Goal: Information Seeking & Learning: Learn about a topic

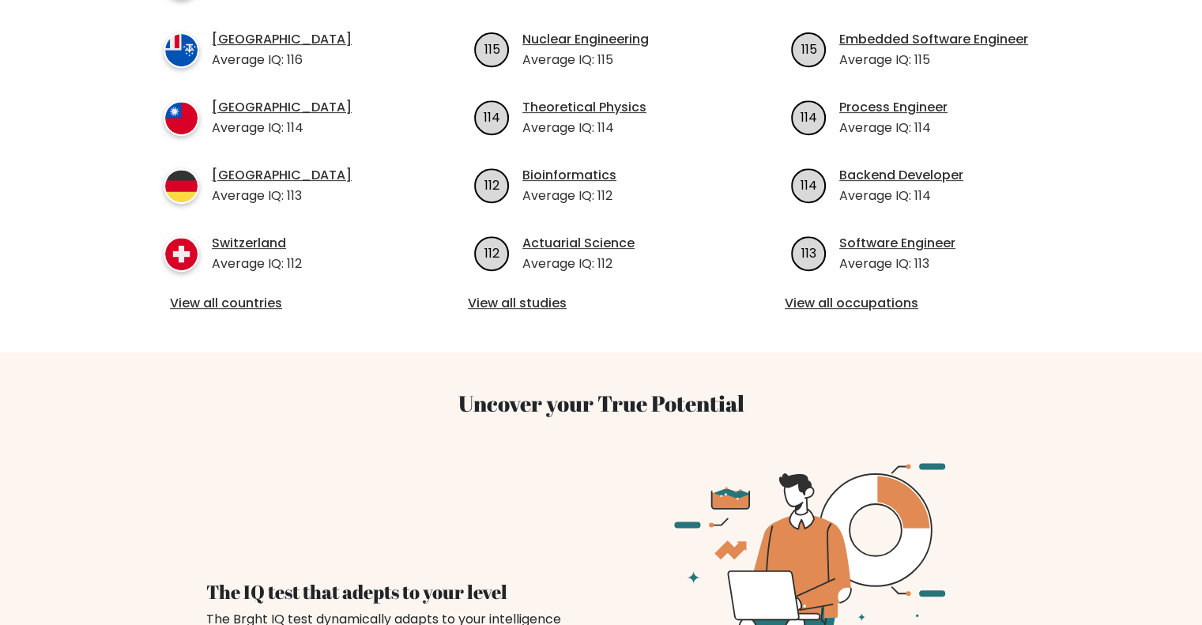
scroll to position [593, 0]
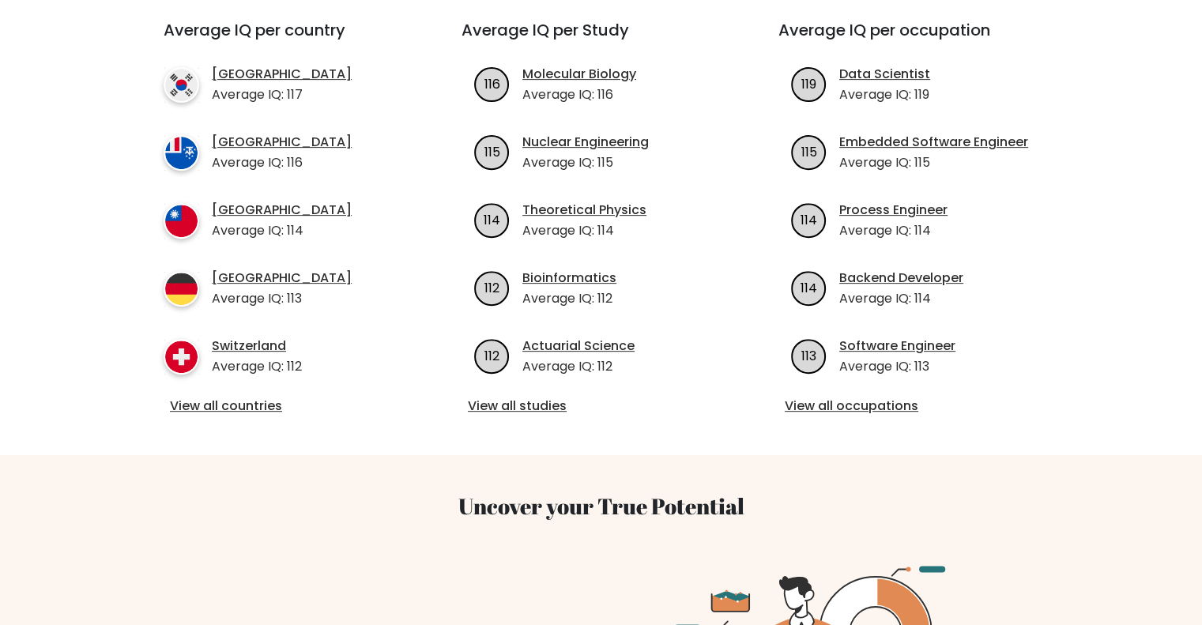
click at [252, 398] on div "Average IQ per country South Korea Average IQ: 117 French Southern Territories …" at bounding box center [601, 219] width 932 height 473
click at [251, 397] on link "View all countries" at bounding box center [284, 406] width 228 height 19
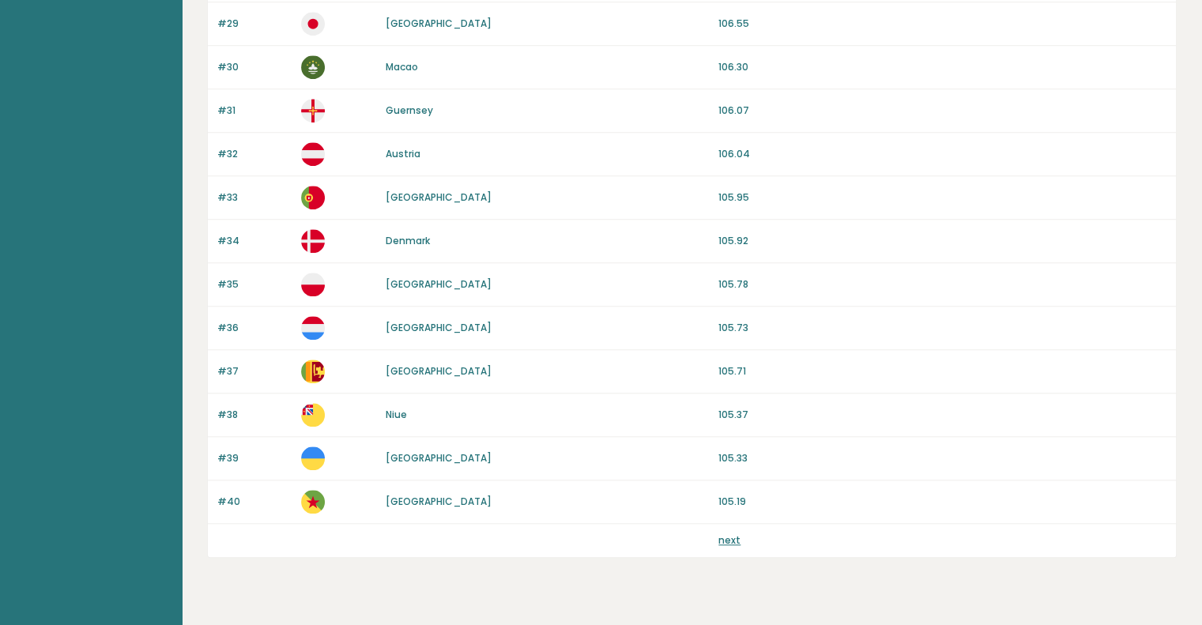
scroll to position [1420, 0]
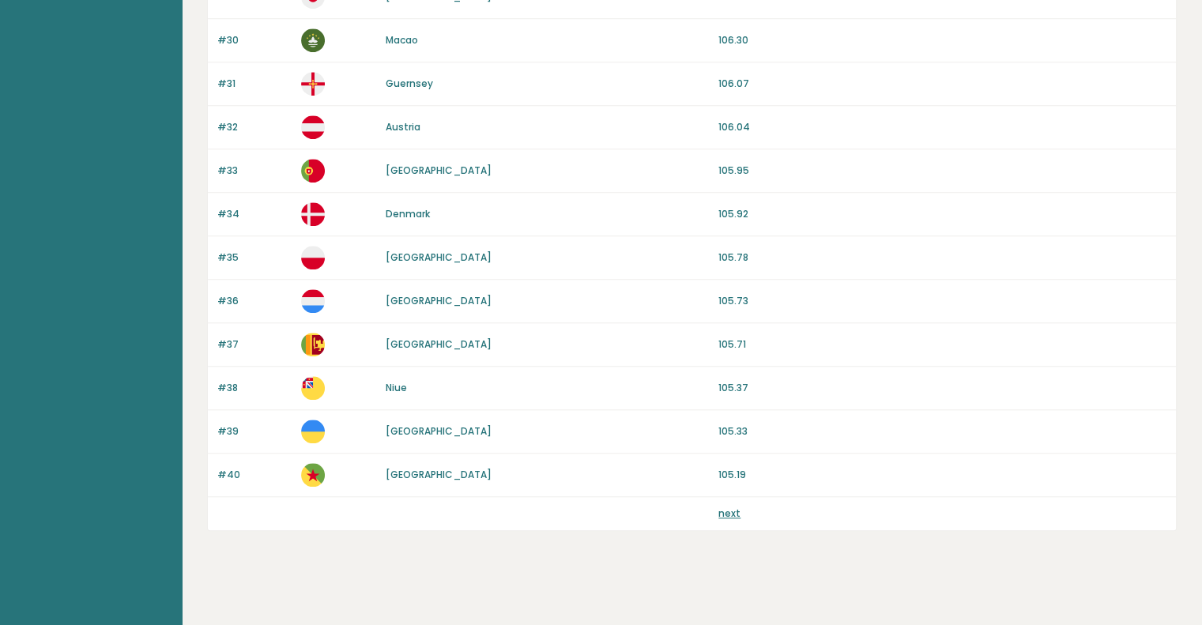
click at [758, 507] on div "next" at bounding box center [943, 514] width 448 height 14
click at [734, 510] on link "next" at bounding box center [730, 513] width 22 height 13
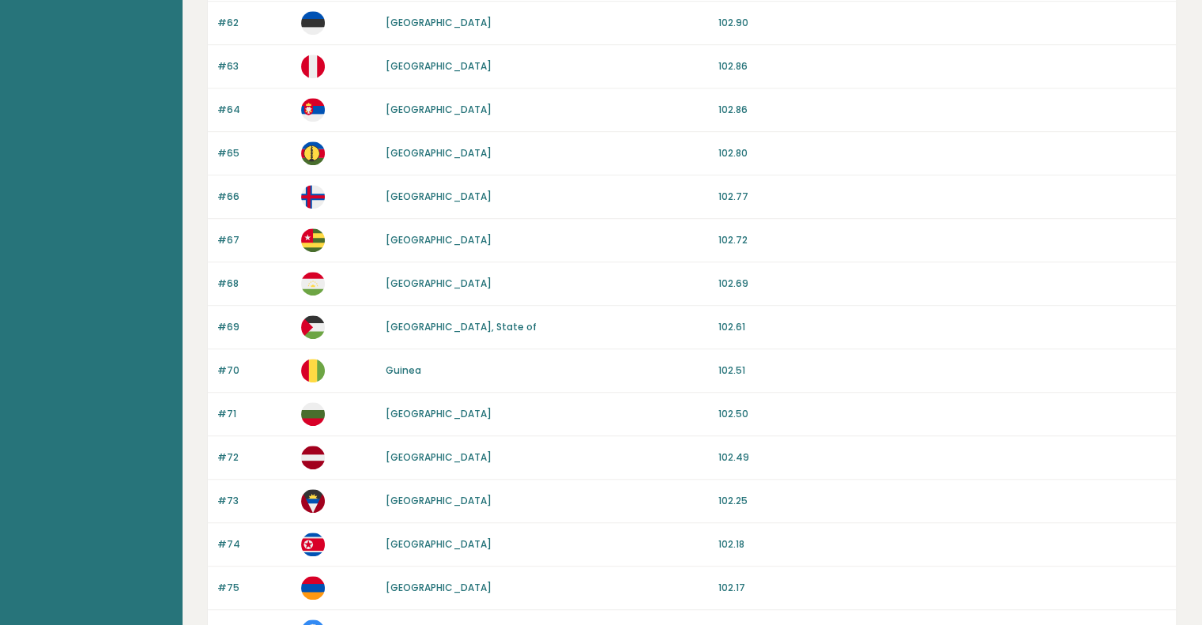
scroll to position [1420, 0]
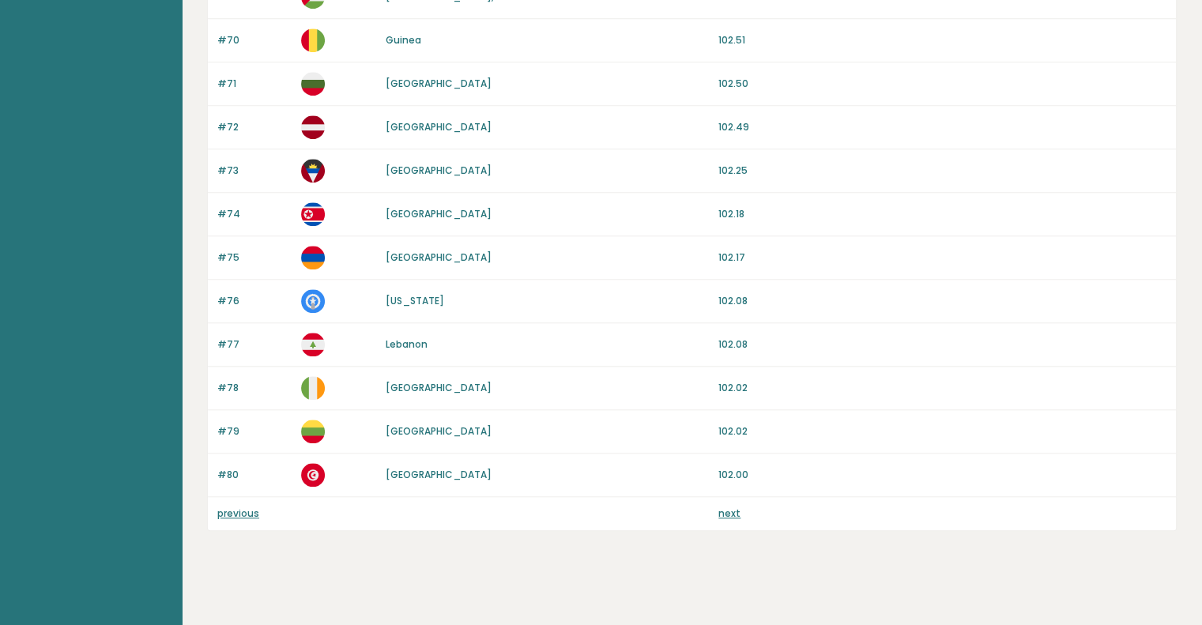
click at [741, 507] on div "next" at bounding box center [943, 514] width 448 height 14
click at [734, 507] on link "next" at bounding box center [730, 513] width 22 height 13
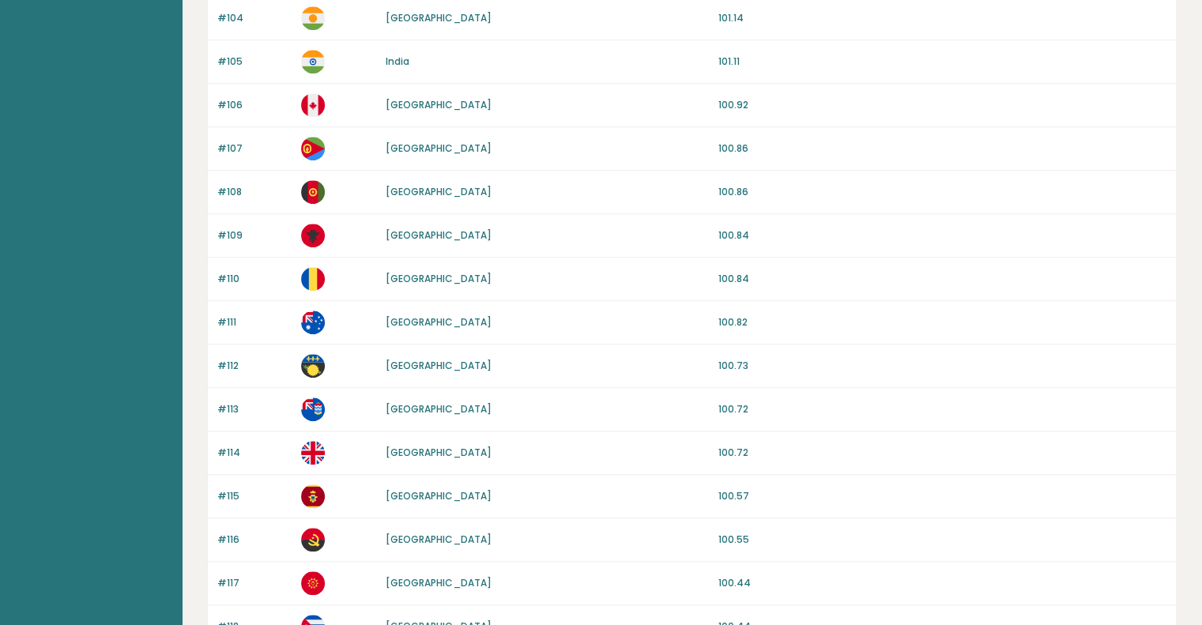
scroll to position [1420, 0]
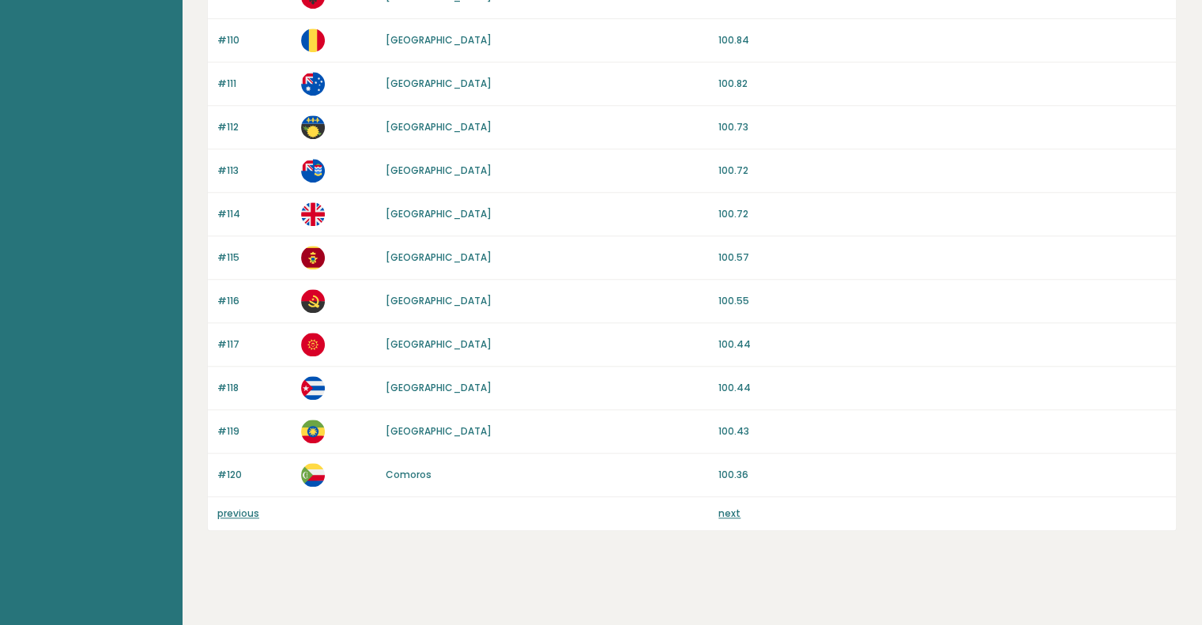
click at [734, 507] on link "next" at bounding box center [730, 513] width 22 height 13
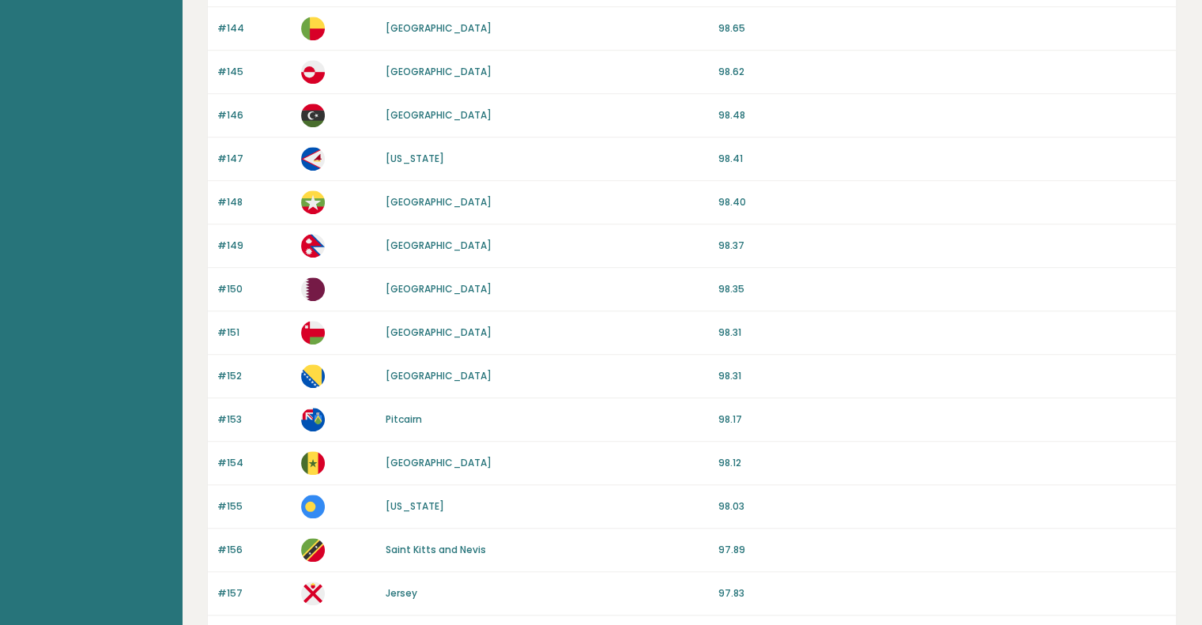
scroll to position [1420, 0]
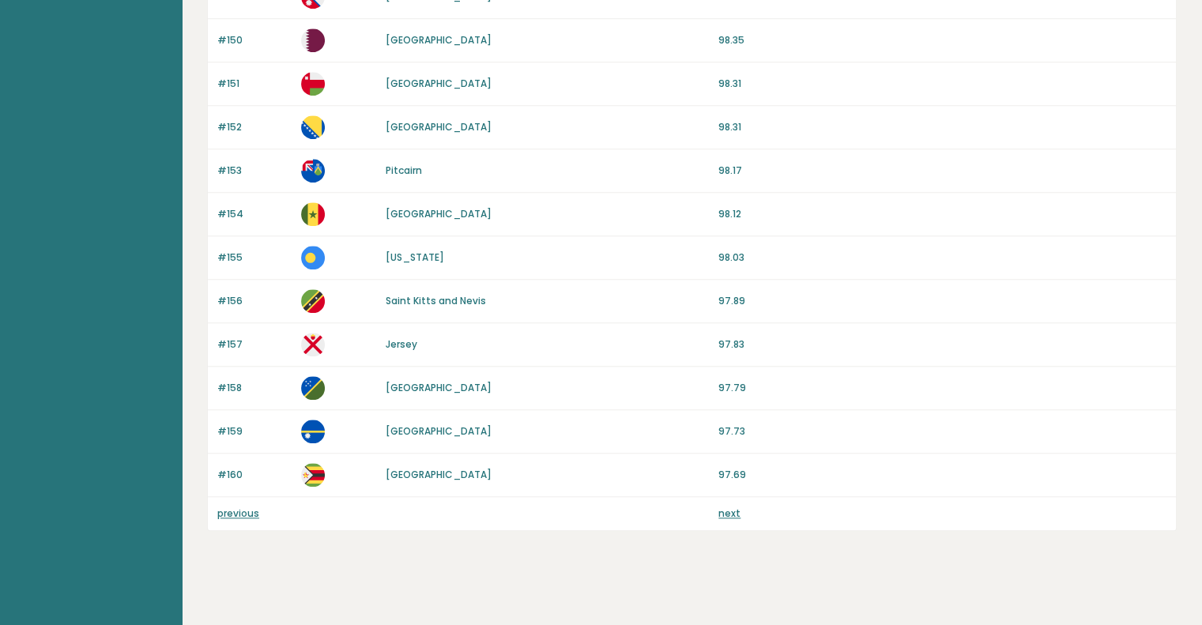
click at [732, 507] on link "next" at bounding box center [730, 513] width 22 height 13
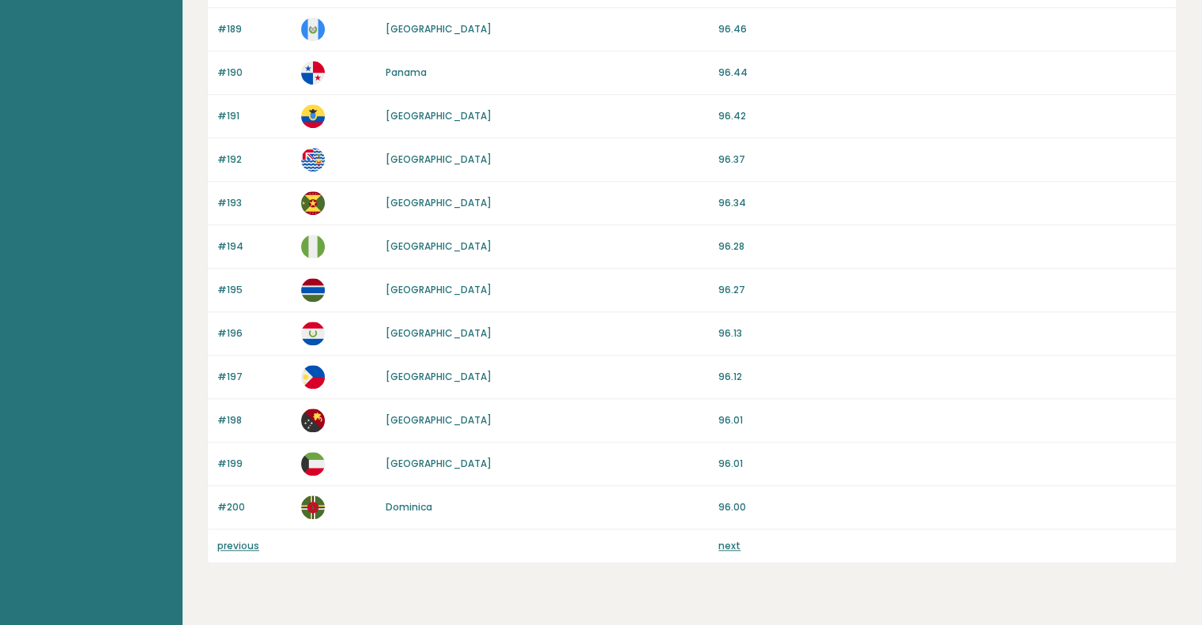
scroll to position [1420, 0]
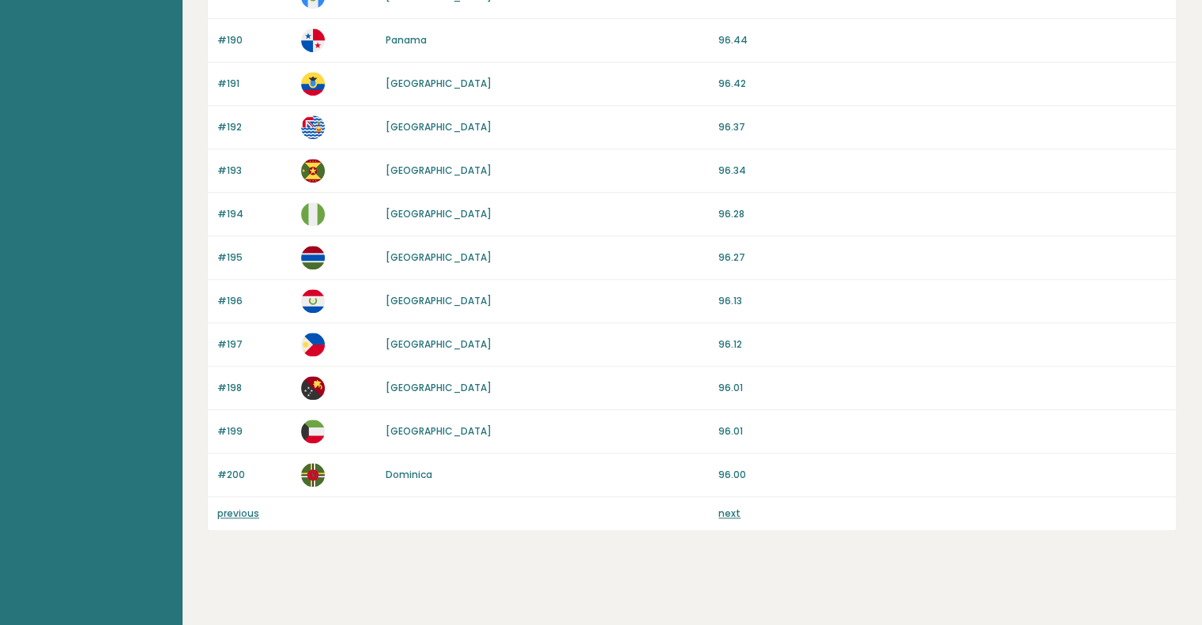
click at [732, 507] on link "next" at bounding box center [730, 513] width 22 height 13
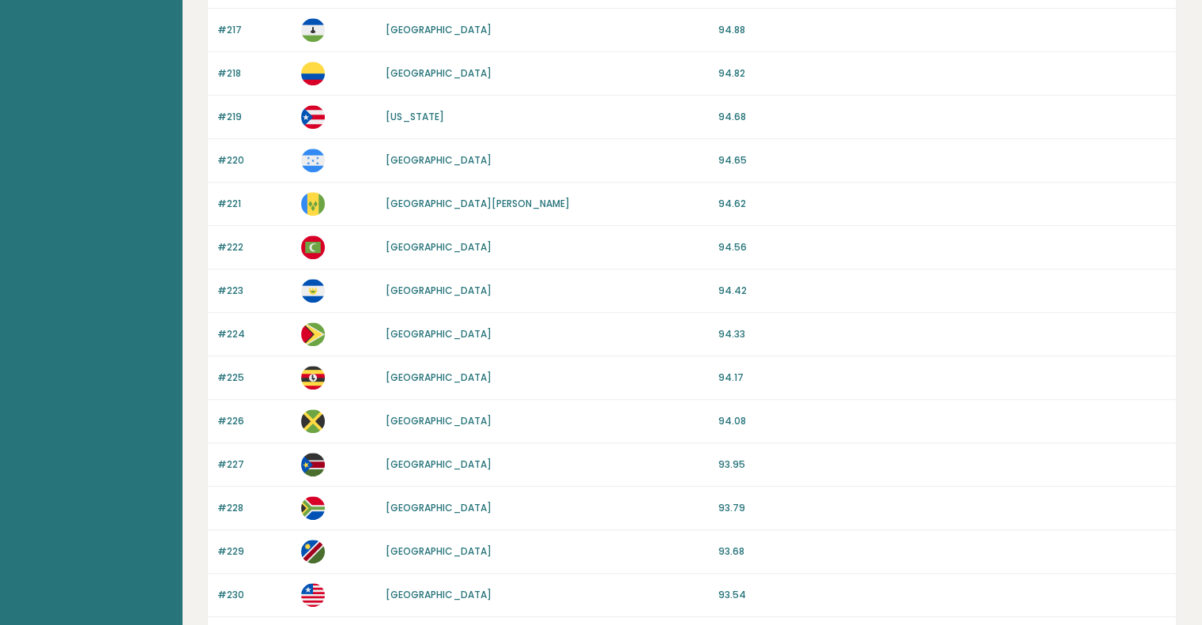
scroll to position [1160, 0]
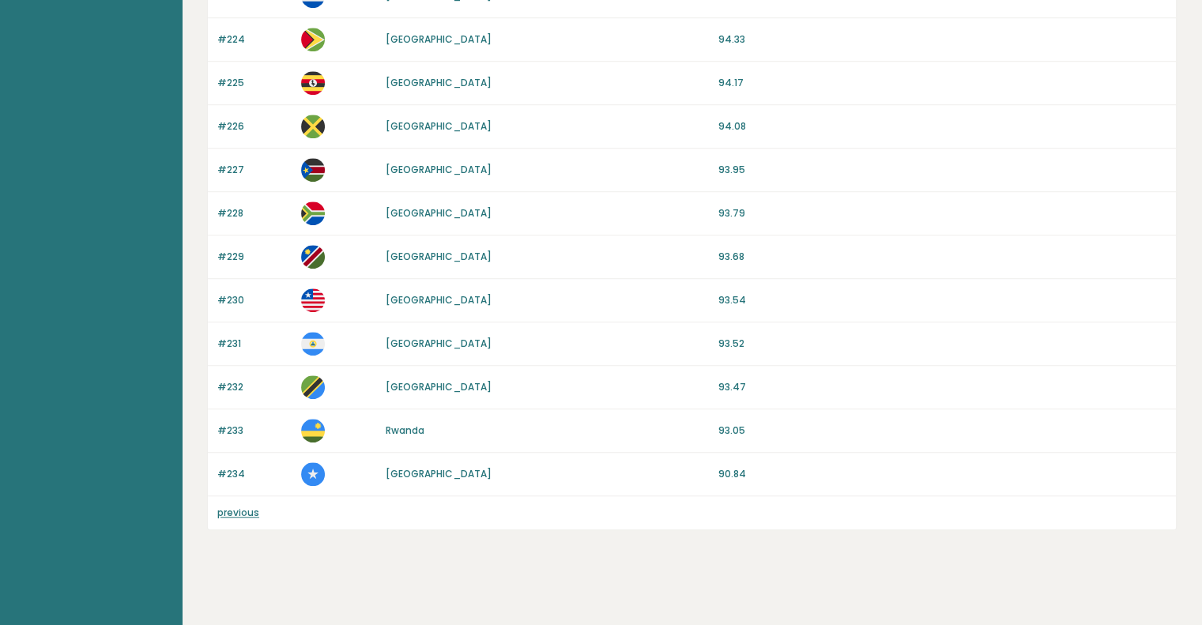
click at [214, 511] on div "previous" at bounding box center [692, 512] width 968 height 33
click at [244, 506] on link "previous" at bounding box center [238, 512] width 42 height 13
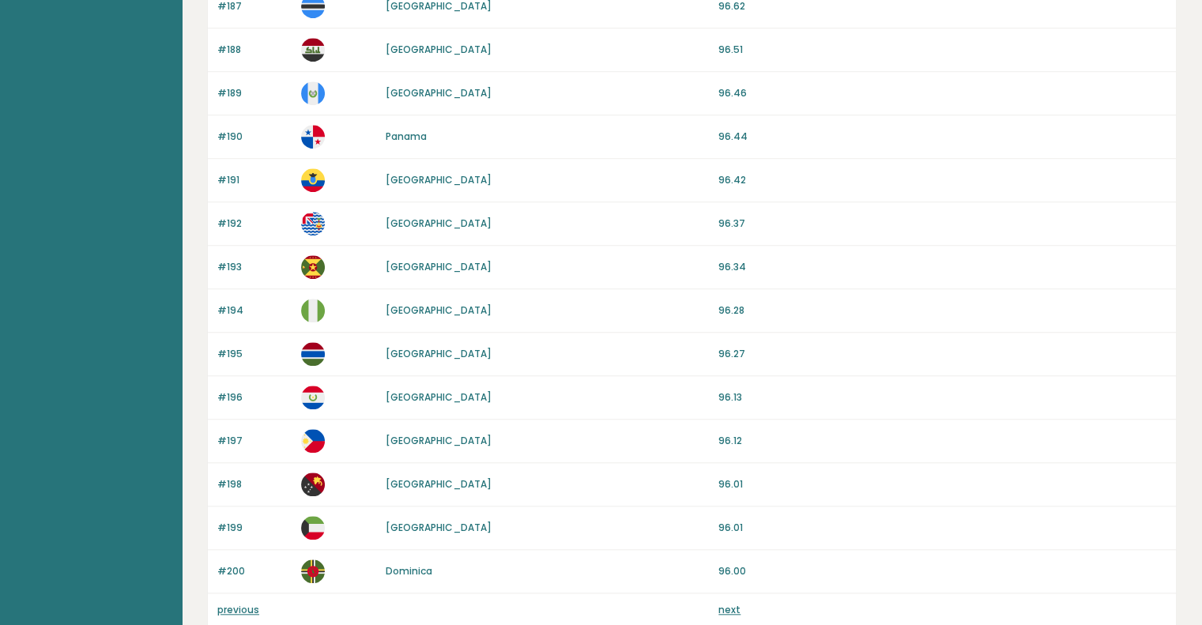
scroll to position [1420, 0]
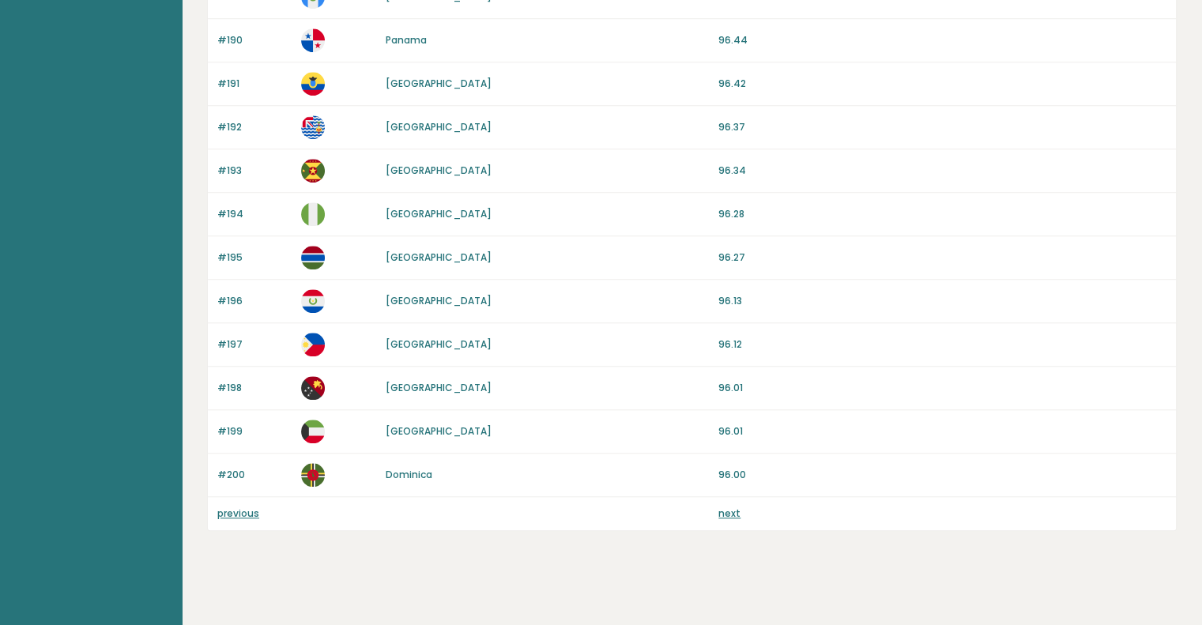
click at [215, 510] on div "previous next" at bounding box center [692, 513] width 968 height 33
click at [240, 508] on link "previous" at bounding box center [238, 513] width 42 height 13
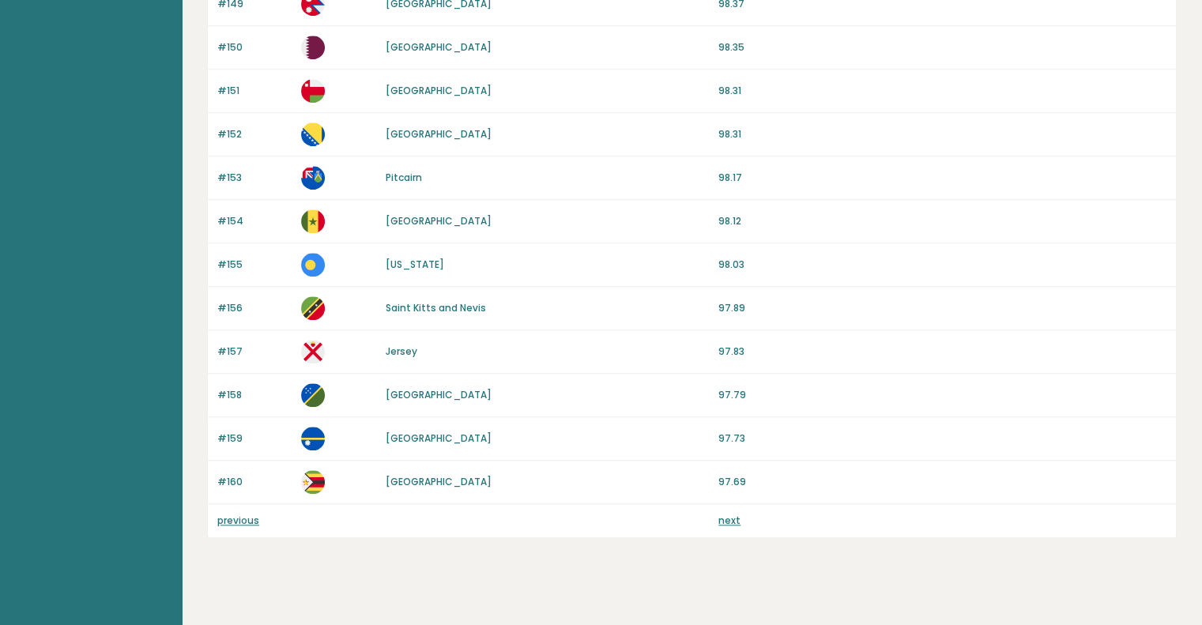
scroll to position [1420, 0]
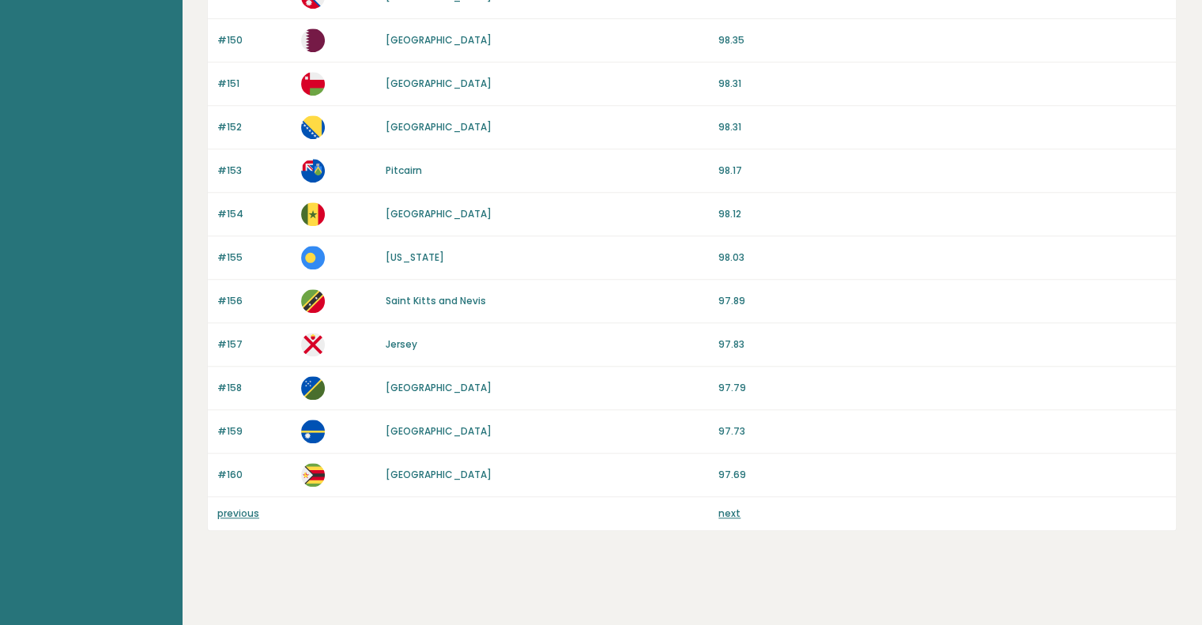
click at [256, 511] on link "previous" at bounding box center [238, 513] width 42 height 13
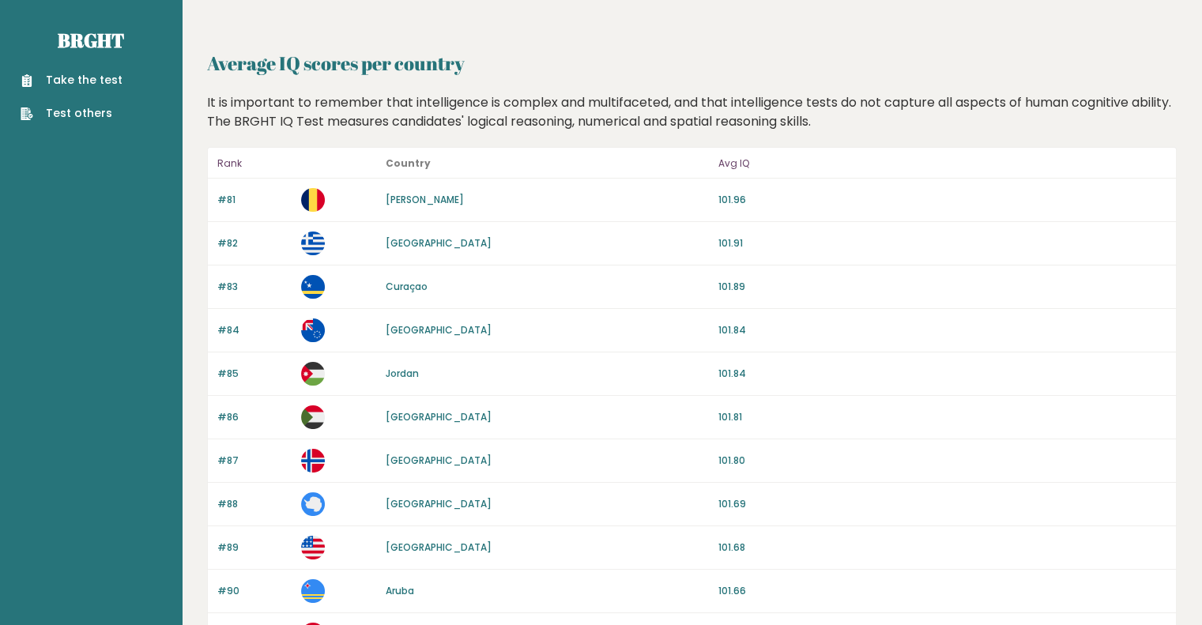
click at [436, 544] on link "[GEOGRAPHIC_DATA]" at bounding box center [439, 547] width 106 height 13
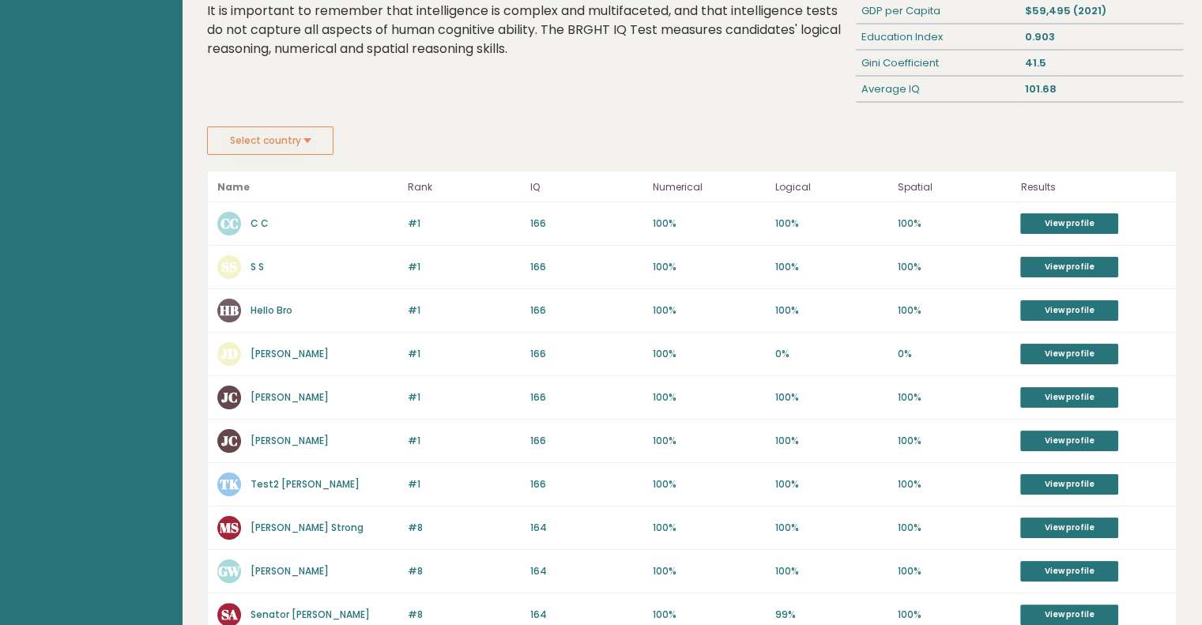
scroll to position [169, 0]
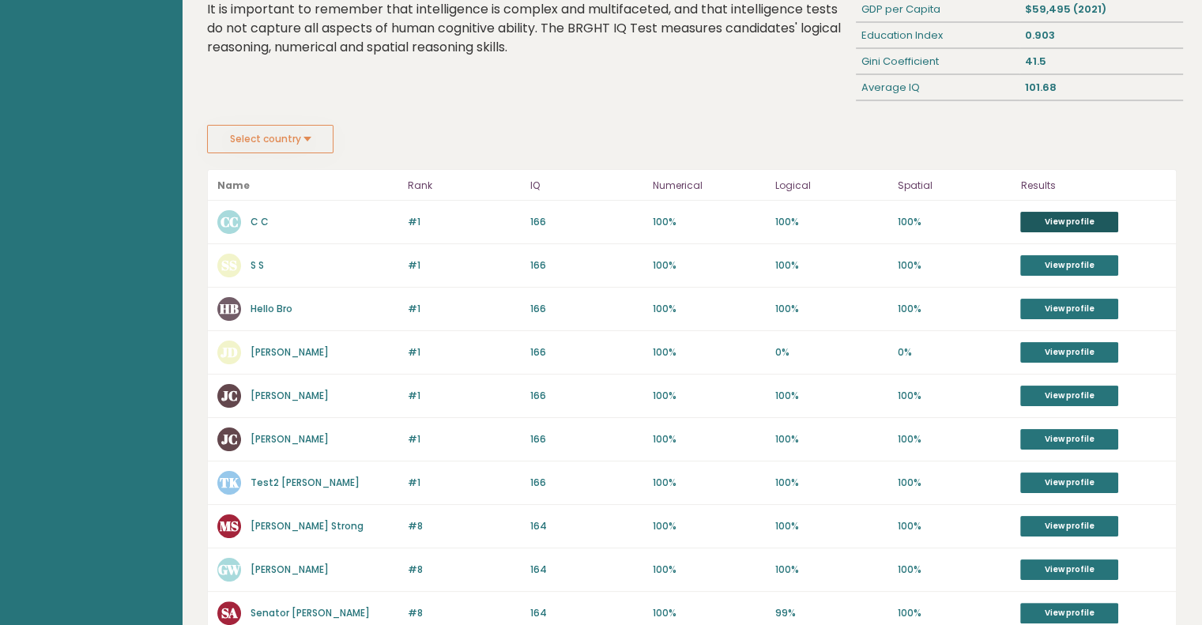
click at [1051, 225] on link "View profile" at bounding box center [1069, 222] width 98 height 21
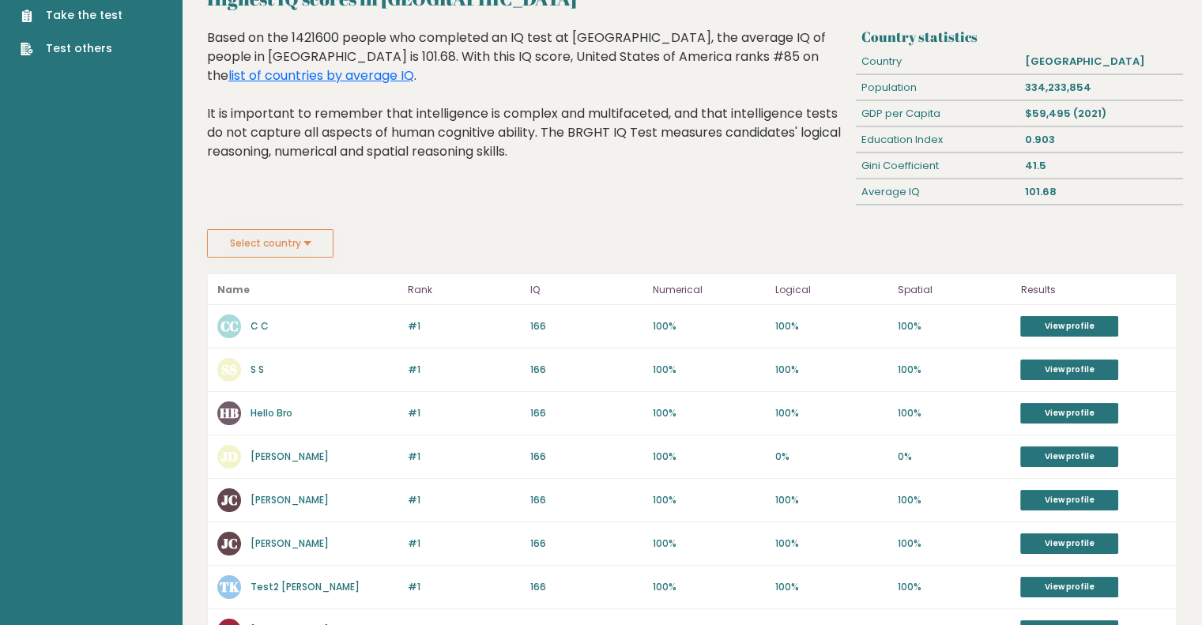
scroll to position [0, 0]
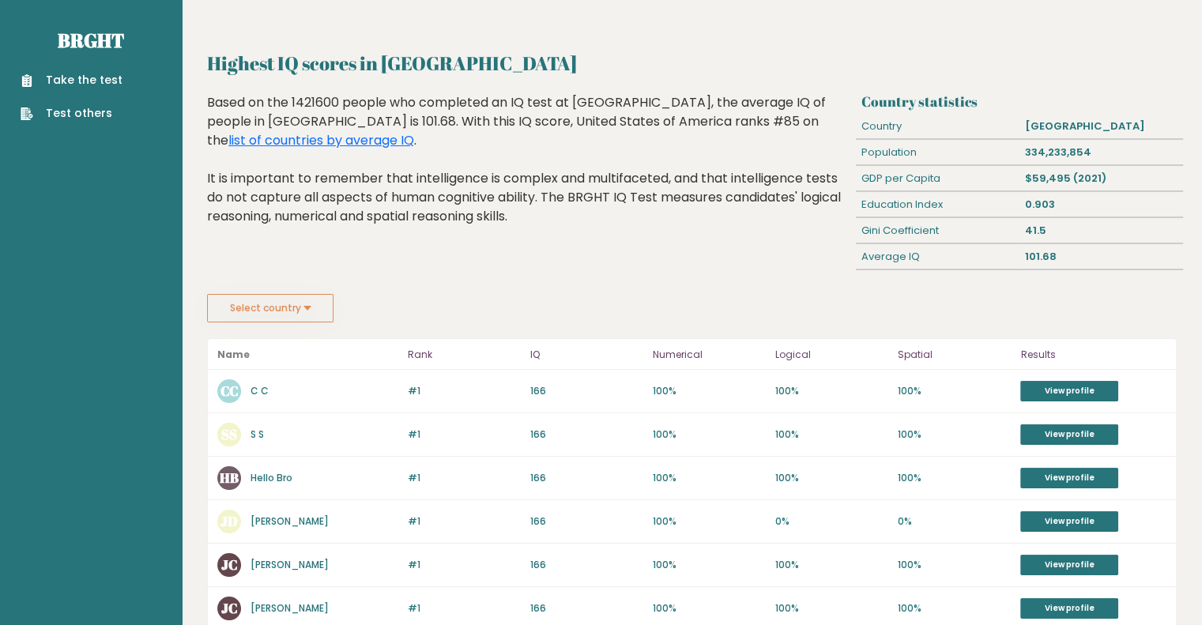
click at [311, 319] on button "Select country" at bounding box center [270, 308] width 126 height 28
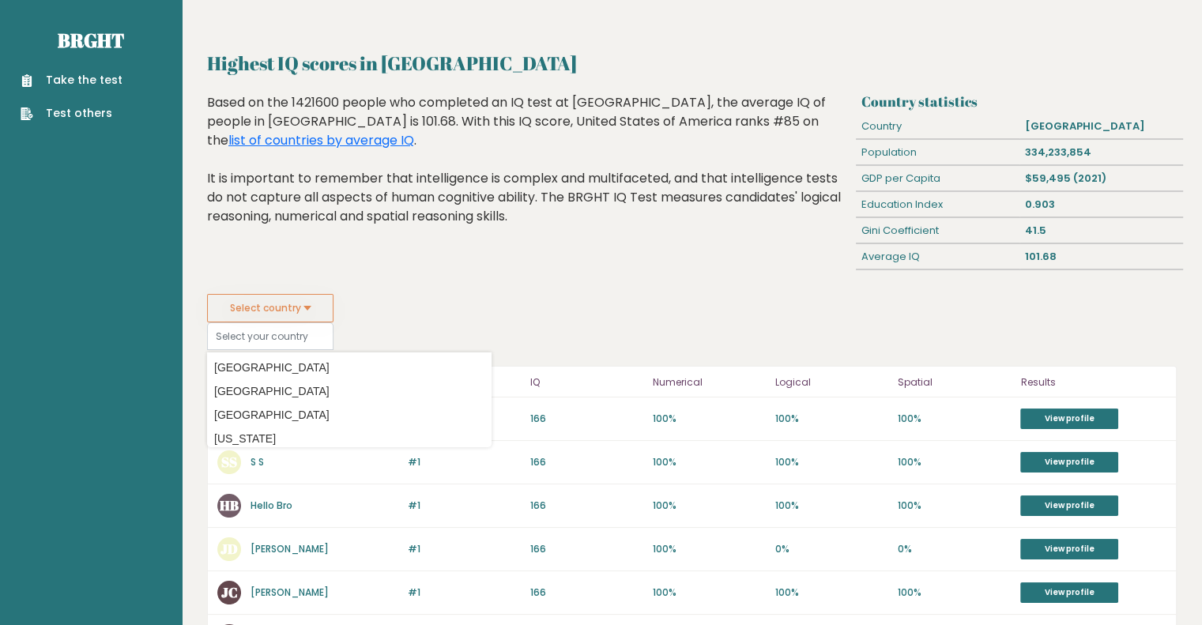
click at [348, 256] on div "Highest IQ scores in United States Of America Based on the 1421600 people who c…" at bounding box center [529, 193] width 655 height 201
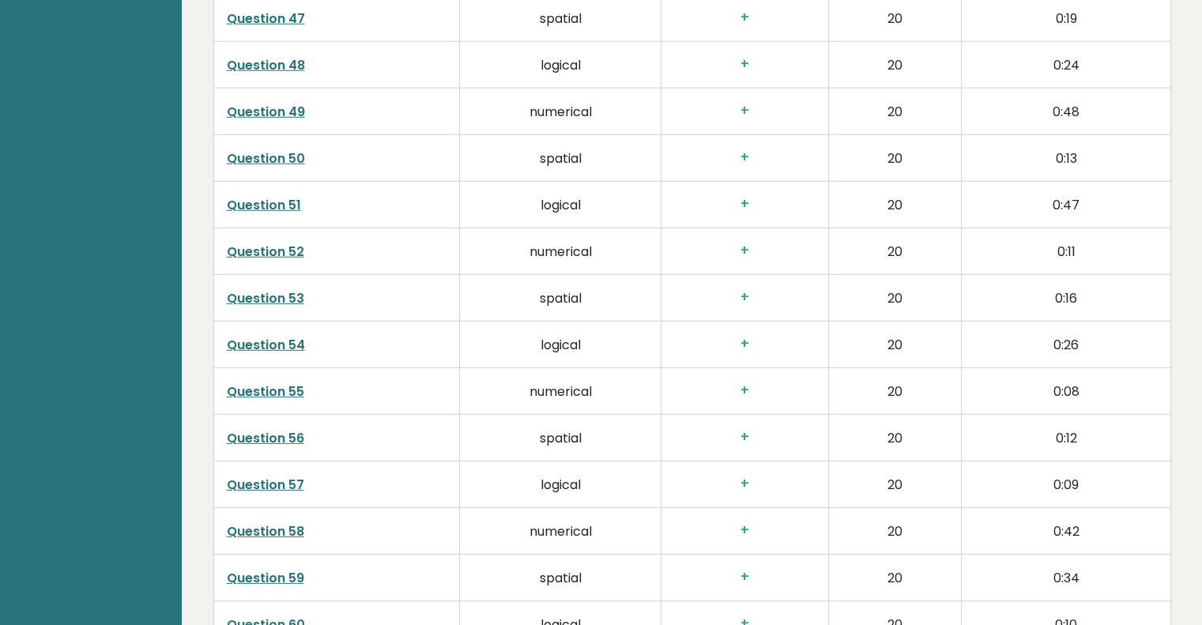
scroll to position [4705, 0]
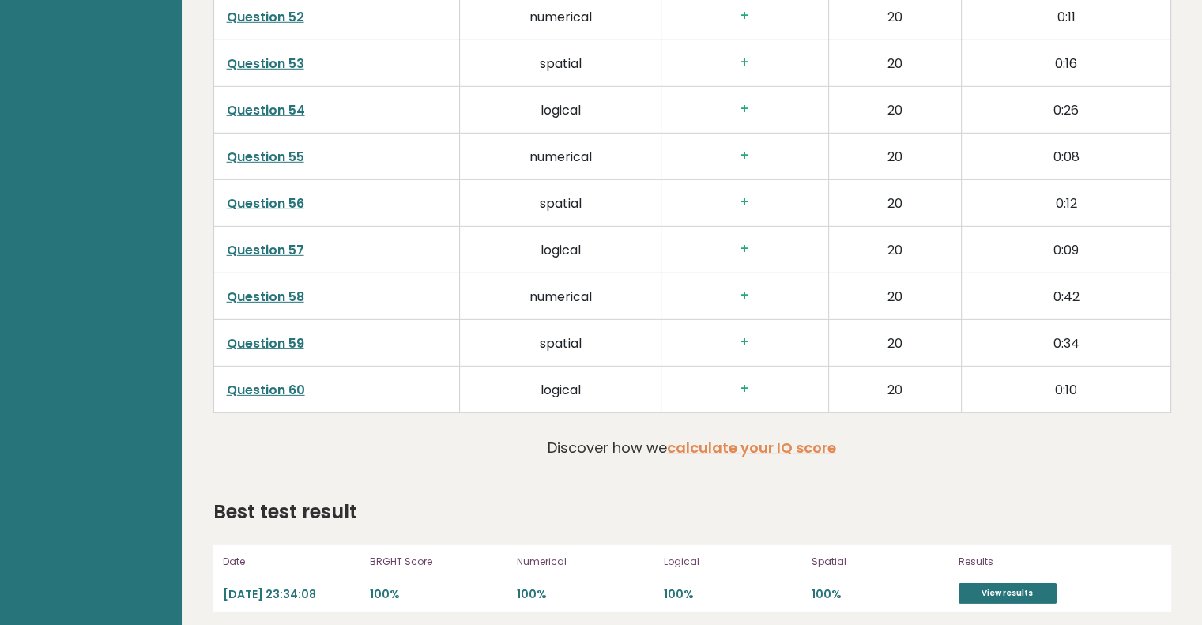
click at [292, 381] on link "Question 60" at bounding box center [266, 390] width 78 height 18
click at [272, 323] on td "Question 59" at bounding box center [336, 343] width 247 height 47
click at [270, 334] on link "Question 59" at bounding box center [265, 343] width 77 height 18
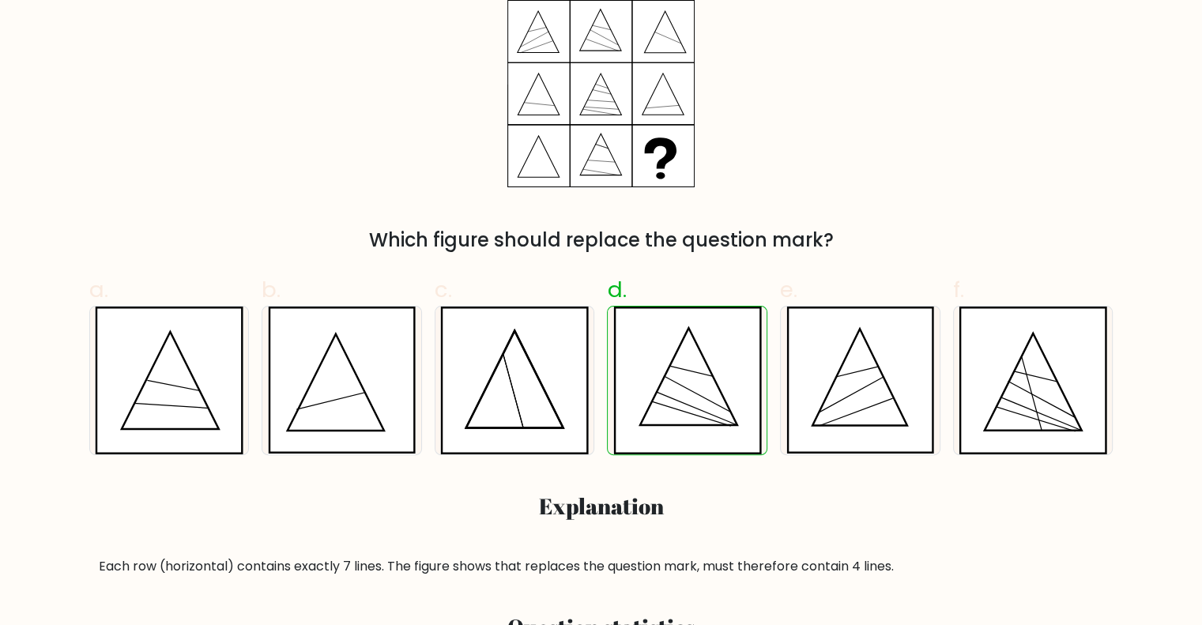
scroll to position [316, 0]
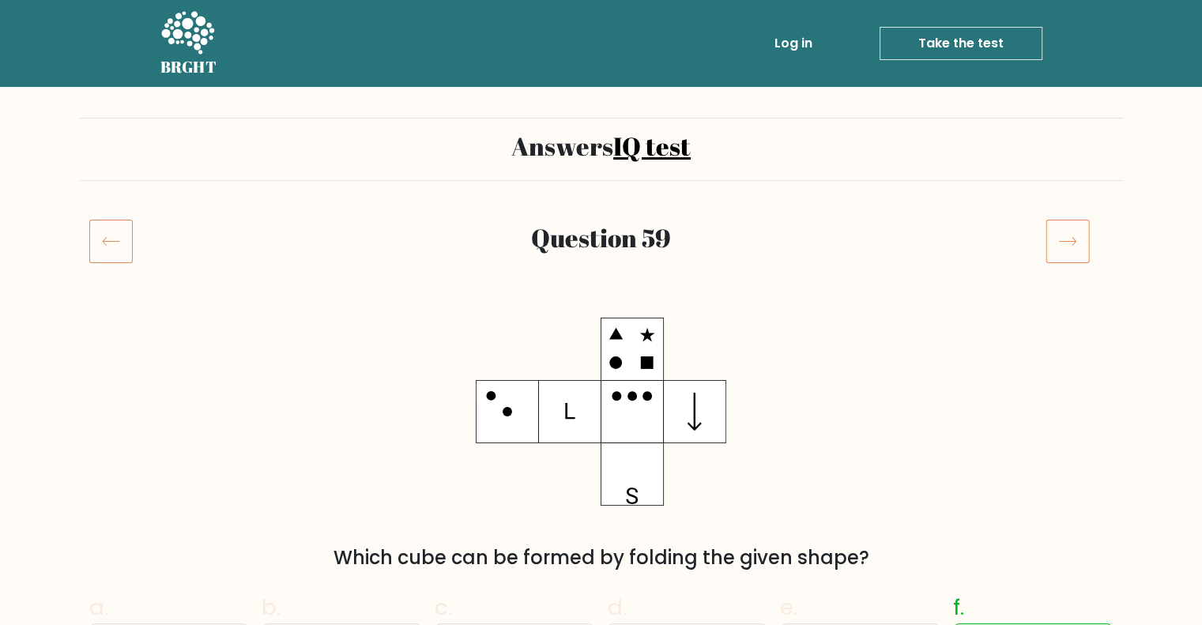
click at [108, 245] on icon at bounding box center [110, 241] width 43 height 44
click at [129, 232] on icon at bounding box center [110, 241] width 43 height 44
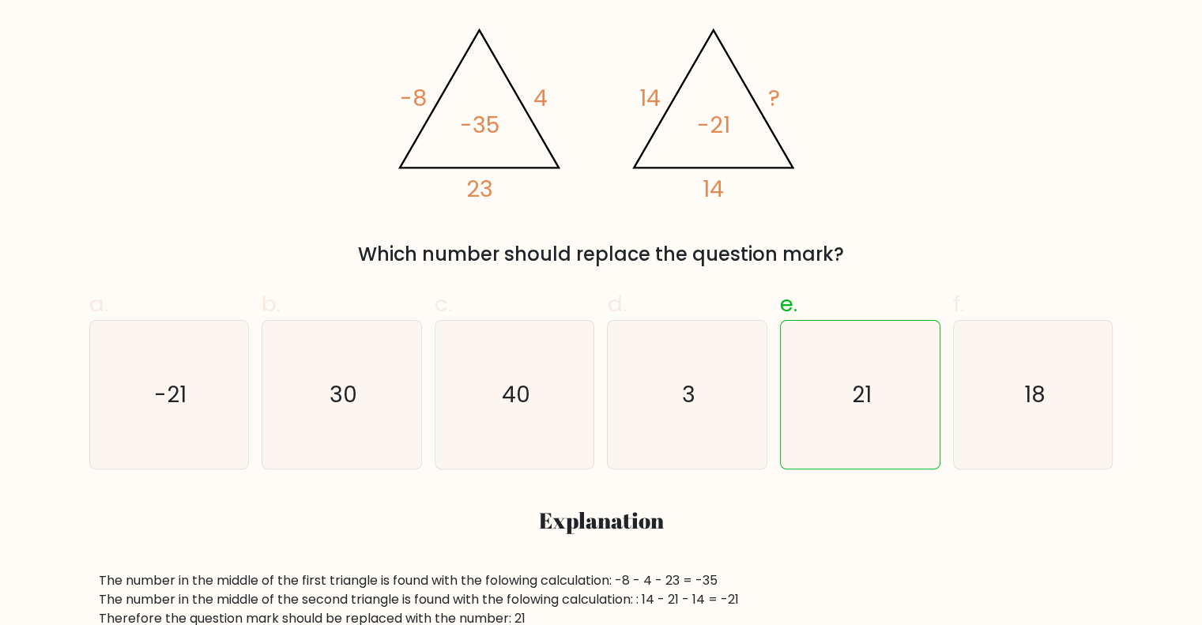
scroll to position [302, 0]
click at [213, 426] on icon "-21" at bounding box center [170, 397] width 148 height 148
click at [602, 21] on input "a. -21" at bounding box center [602, 16] width 1 height 10
radio input "true"
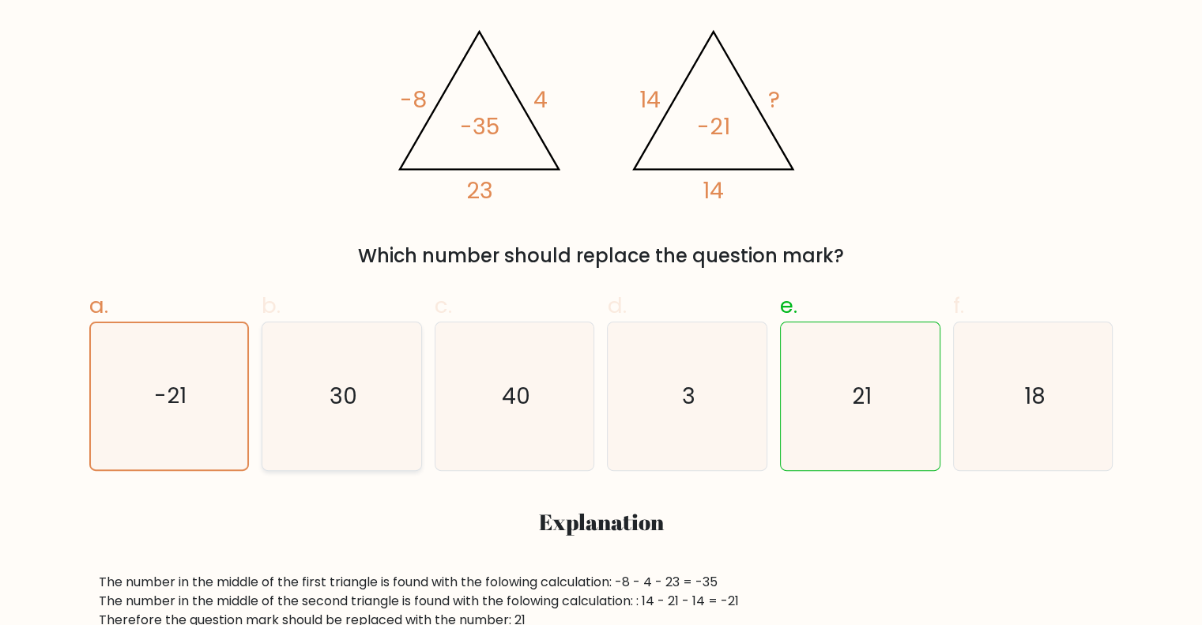
click at [289, 403] on icon "30" at bounding box center [342, 397] width 148 height 148
click at [602, 21] on input "b. 30" at bounding box center [602, 16] width 1 height 10
radio input "true"
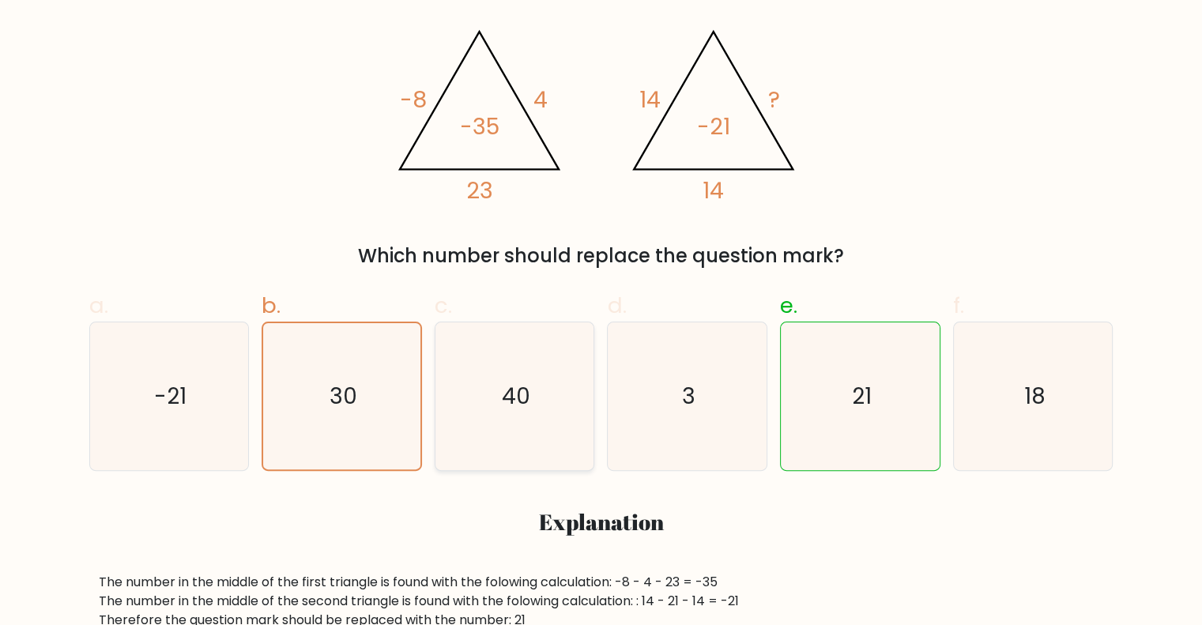
click at [483, 383] on icon "40" at bounding box center [515, 397] width 148 height 148
click at [602, 21] on input "c. 40" at bounding box center [602, 16] width 1 height 10
radio input "true"
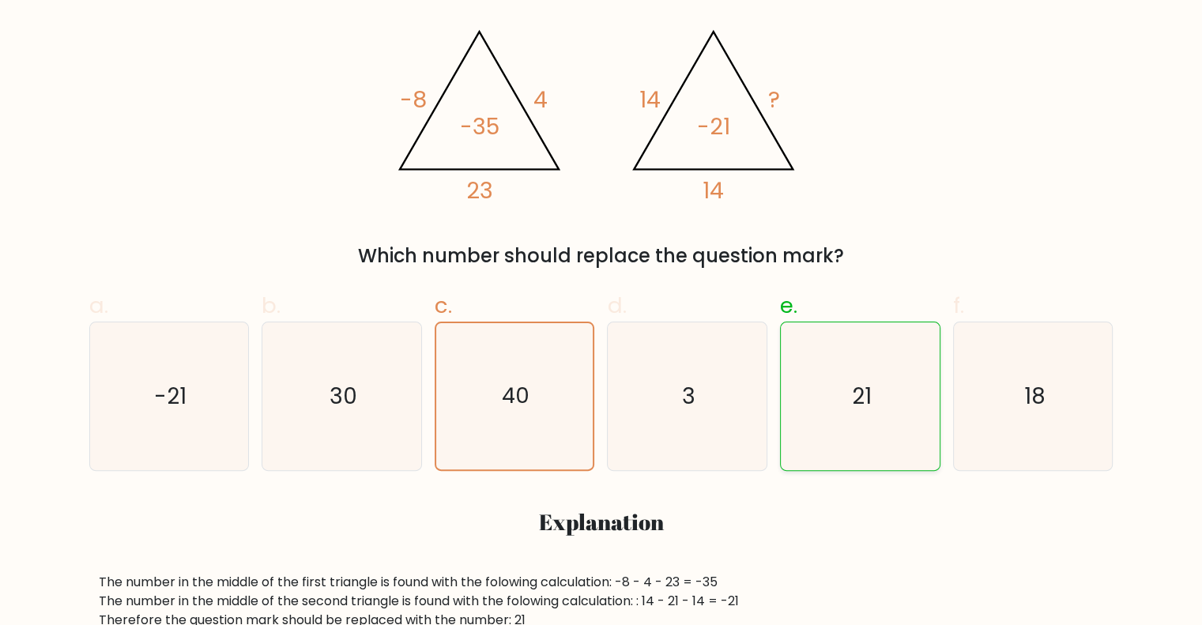
click at [801, 423] on icon "21" at bounding box center [861, 397] width 148 height 148
click at [602, 21] on input "e. 21" at bounding box center [602, 16] width 1 height 10
radio input "true"
click at [881, 390] on icon "21" at bounding box center [861, 397] width 148 height 148
click at [602, 21] on input "e. 21" at bounding box center [602, 16] width 1 height 10
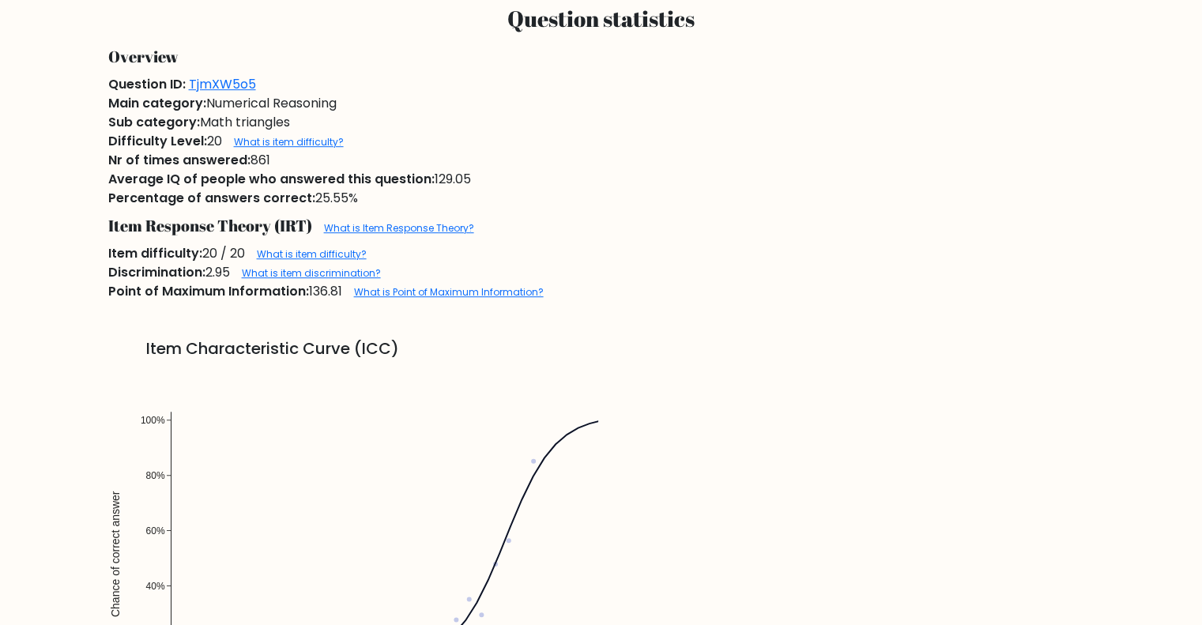
scroll to position [949, 0]
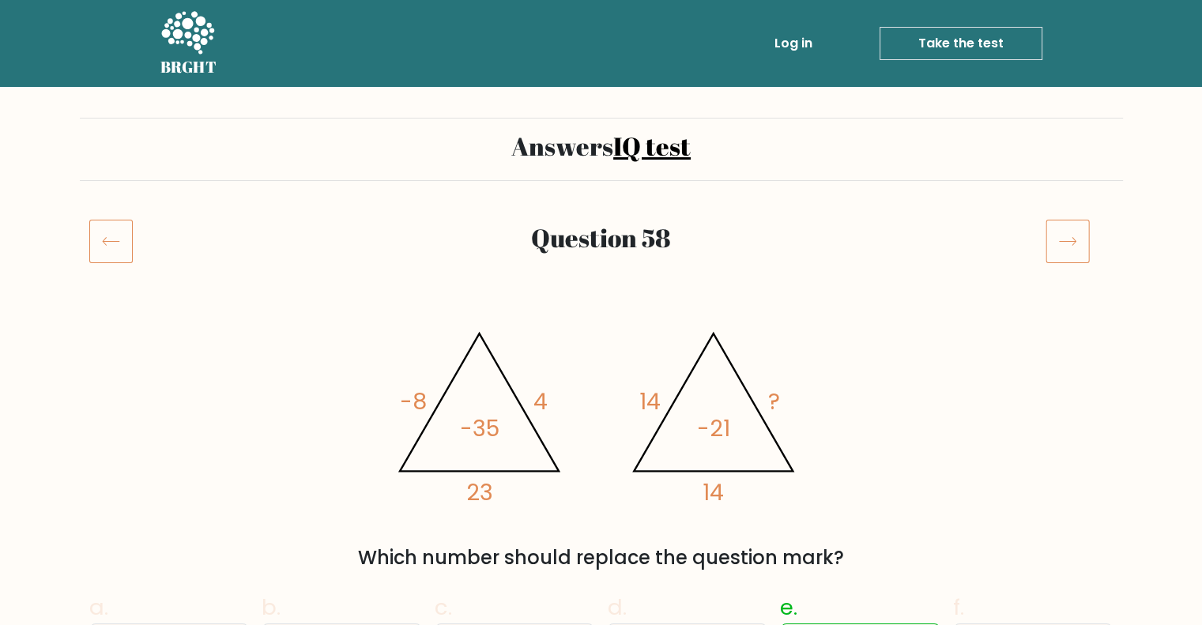
click at [658, 153] on link "IQ test" at bounding box center [651, 146] width 77 height 34
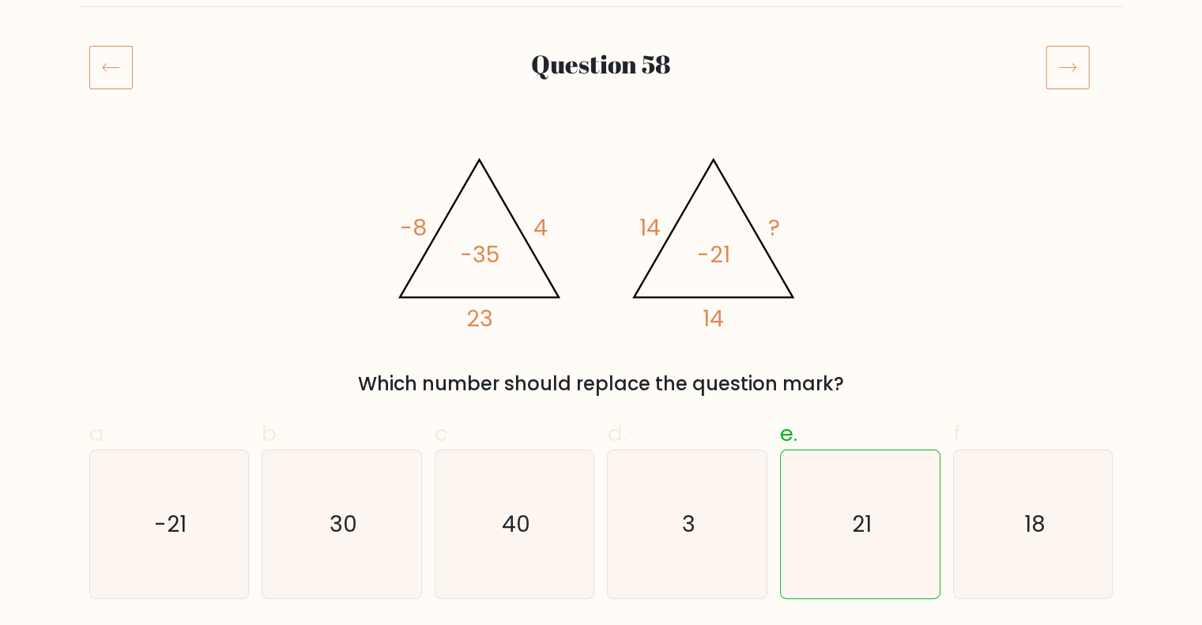
scroll to position [198, 0]
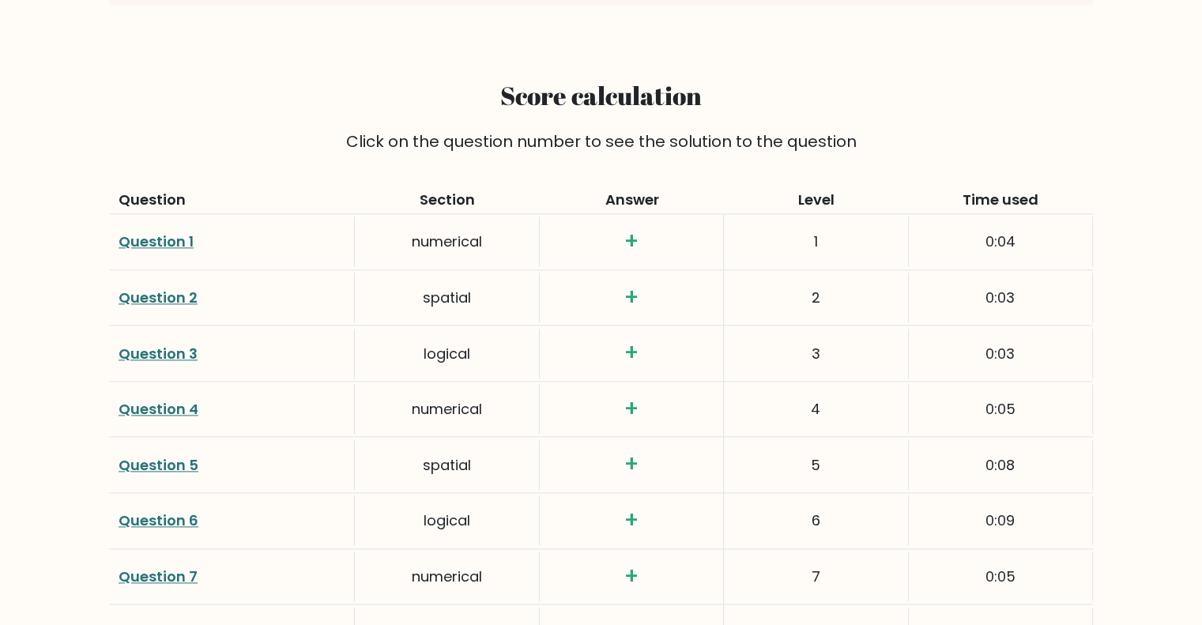
scroll to position [1872, 0]
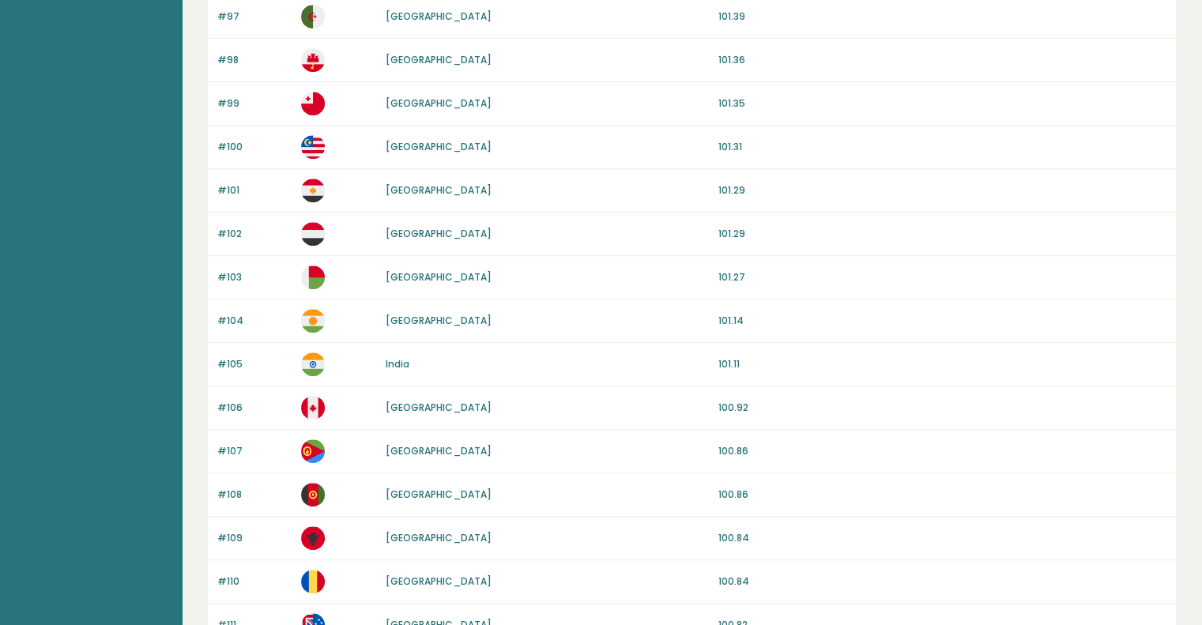
scroll to position [1420, 0]
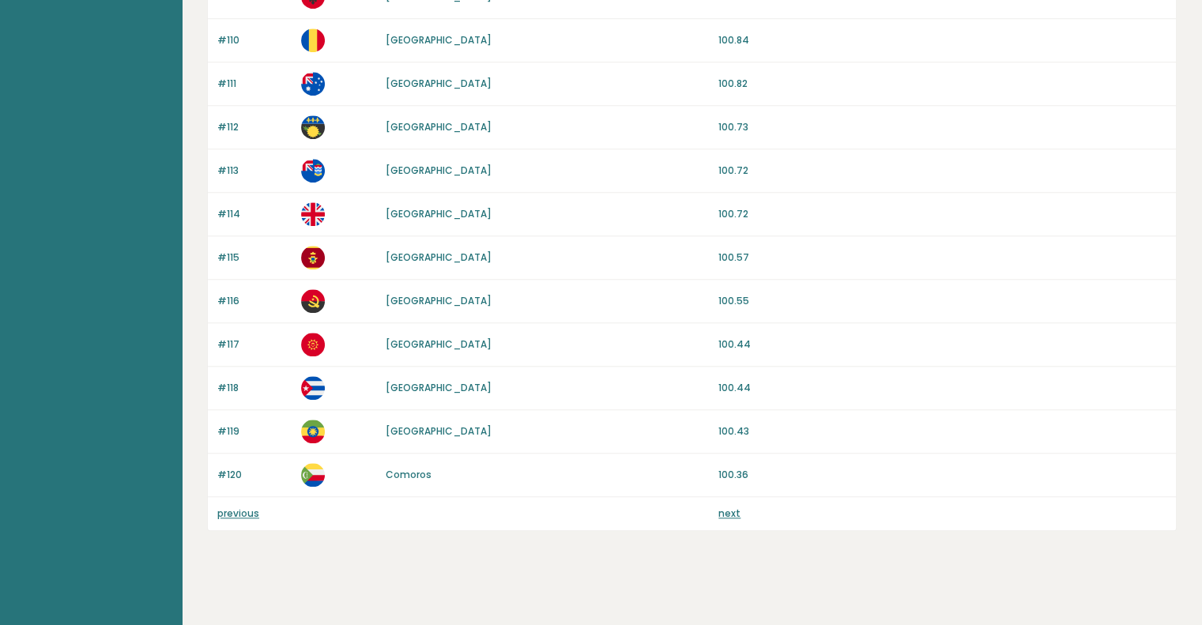
click at [240, 508] on link "previous" at bounding box center [238, 513] width 42 height 13
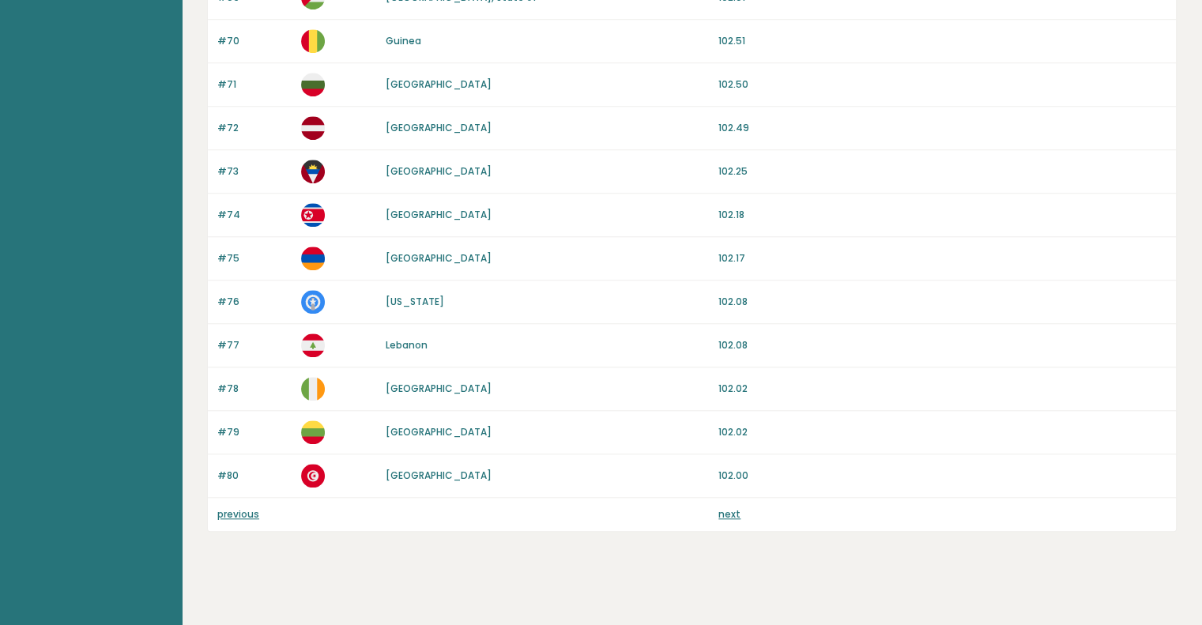
scroll to position [1420, 0]
click at [240, 516] on div "previous next" at bounding box center [692, 513] width 968 height 33
click at [240, 515] on div "previous next" at bounding box center [692, 513] width 968 height 33
click at [240, 511] on link "previous" at bounding box center [238, 513] width 42 height 13
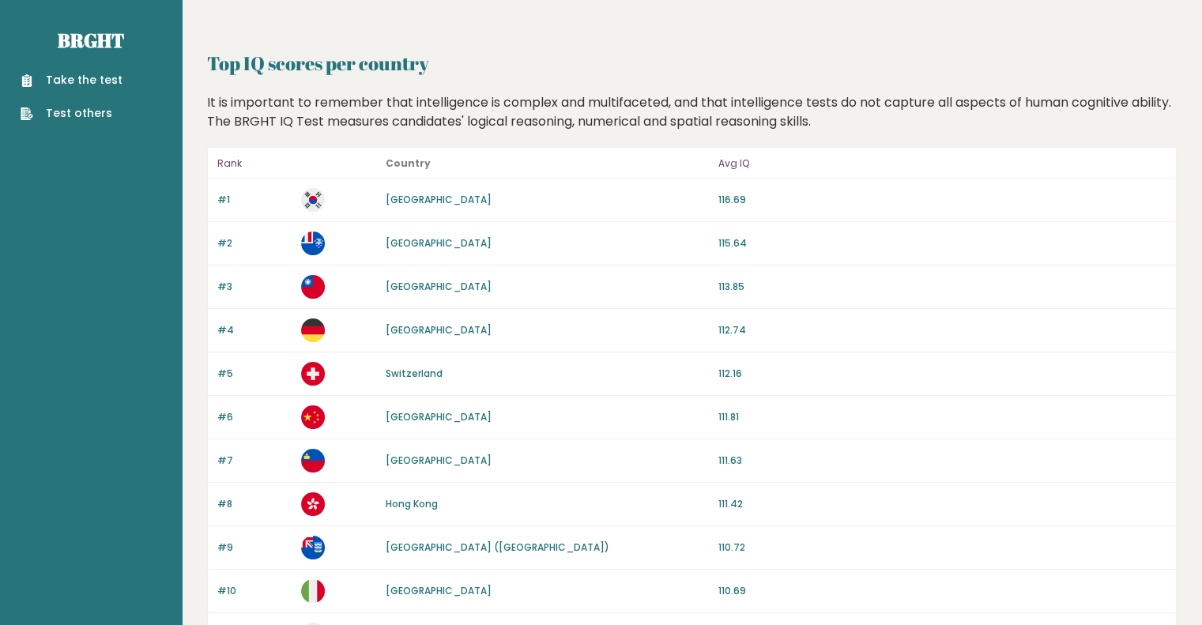
click at [412, 211] on div "#1 [GEOGRAPHIC_DATA] 116.69" at bounding box center [692, 200] width 968 height 43
click at [411, 208] on div "#1 [GEOGRAPHIC_DATA] 116.69" at bounding box center [692, 200] width 968 height 43
click at [407, 206] on link "[GEOGRAPHIC_DATA]" at bounding box center [439, 199] width 106 height 13
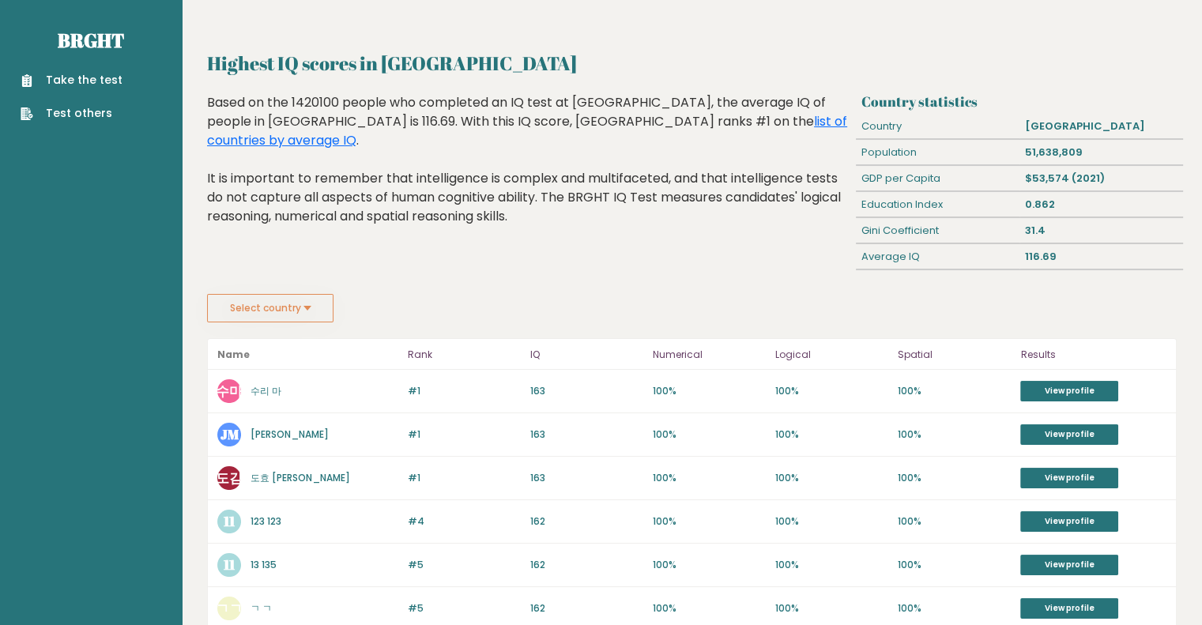
click at [253, 309] on button "Select country" at bounding box center [270, 308] width 126 height 28
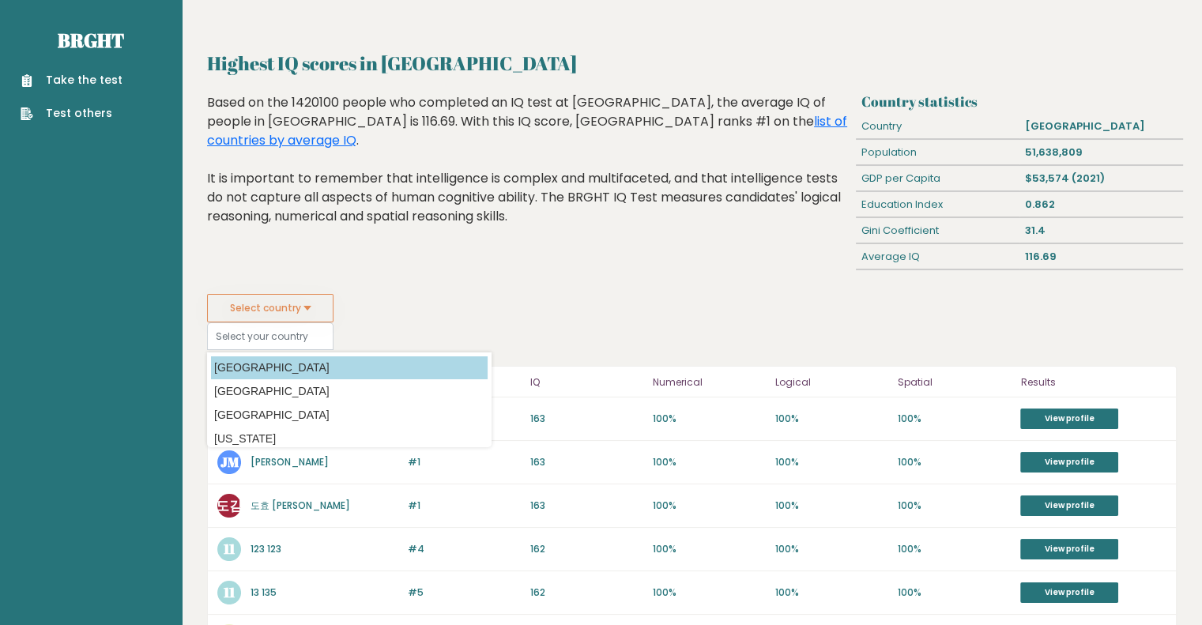
click at [281, 366] on option "[GEOGRAPHIC_DATA]" at bounding box center [349, 368] width 277 height 23
type input "[GEOGRAPHIC_DATA]"
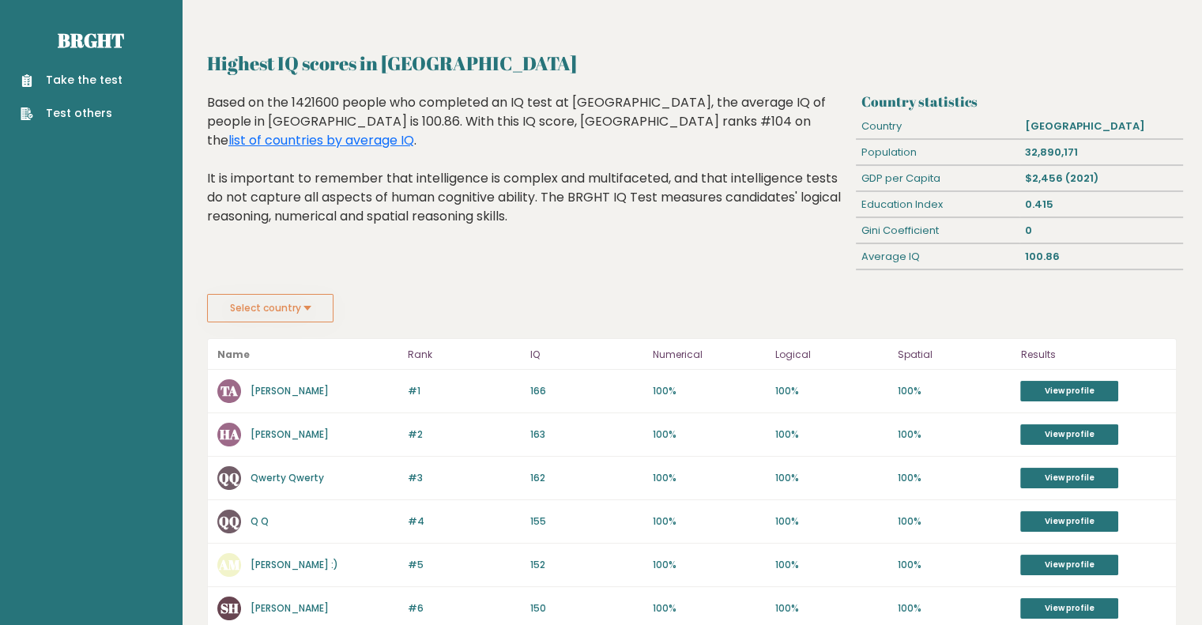
click at [281, 309] on button "Select country" at bounding box center [270, 308] width 126 height 28
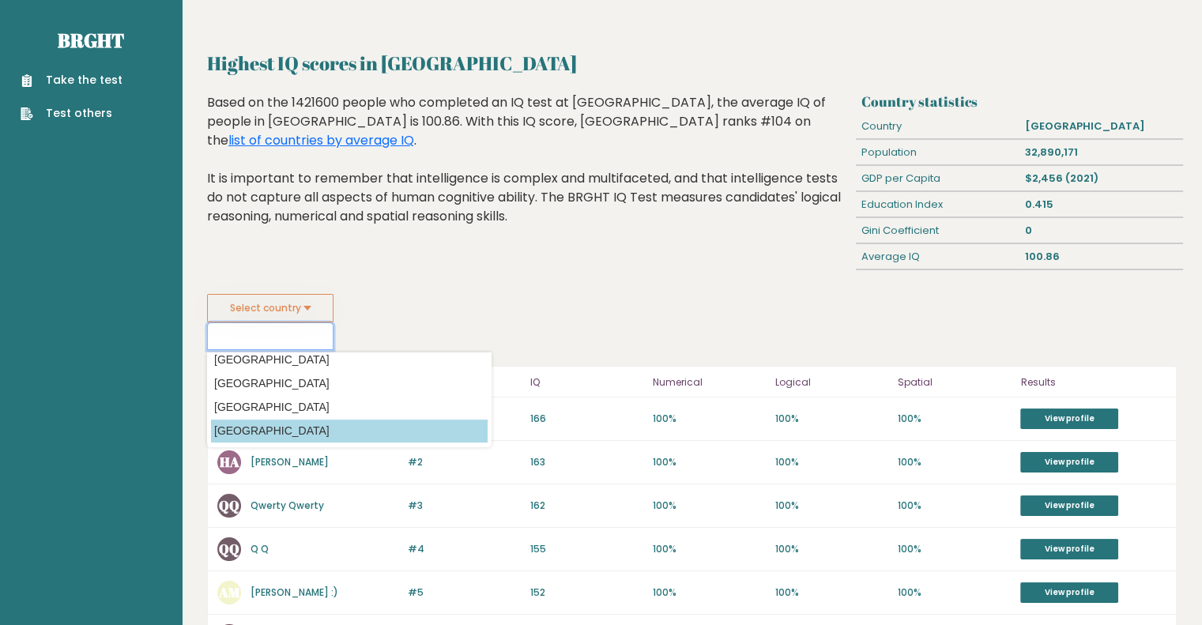
scroll to position [696, 0]
click at [257, 420] on option "[GEOGRAPHIC_DATA]" at bounding box center [349, 431] width 277 height 23
type input "[GEOGRAPHIC_DATA]"
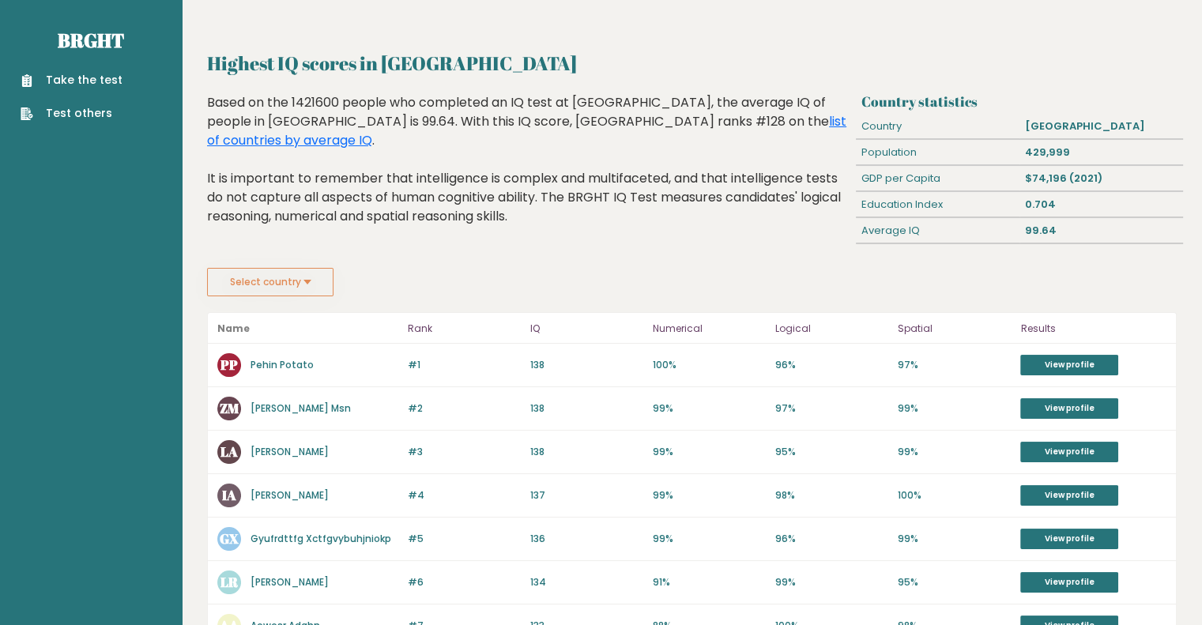
click at [272, 282] on button "Select country" at bounding box center [270, 282] width 126 height 28
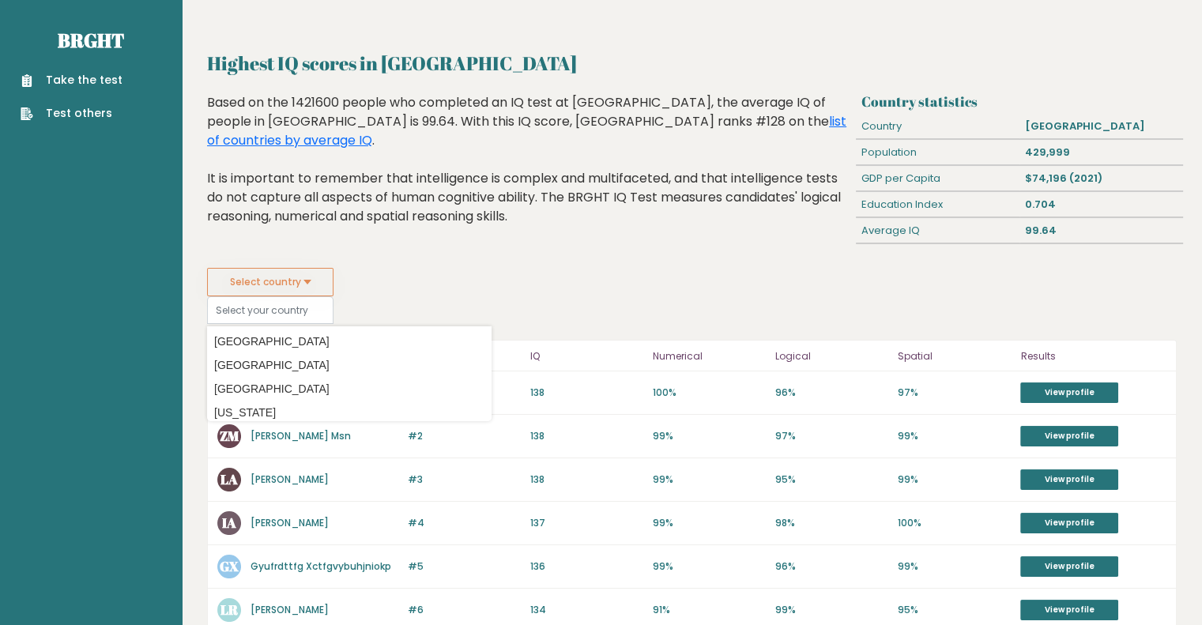
click at [530, 243] on div "Highest IQ scores in Brunei Based on the 1421600 people who completed an IQ tes…" at bounding box center [529, 180] width 655 height 175
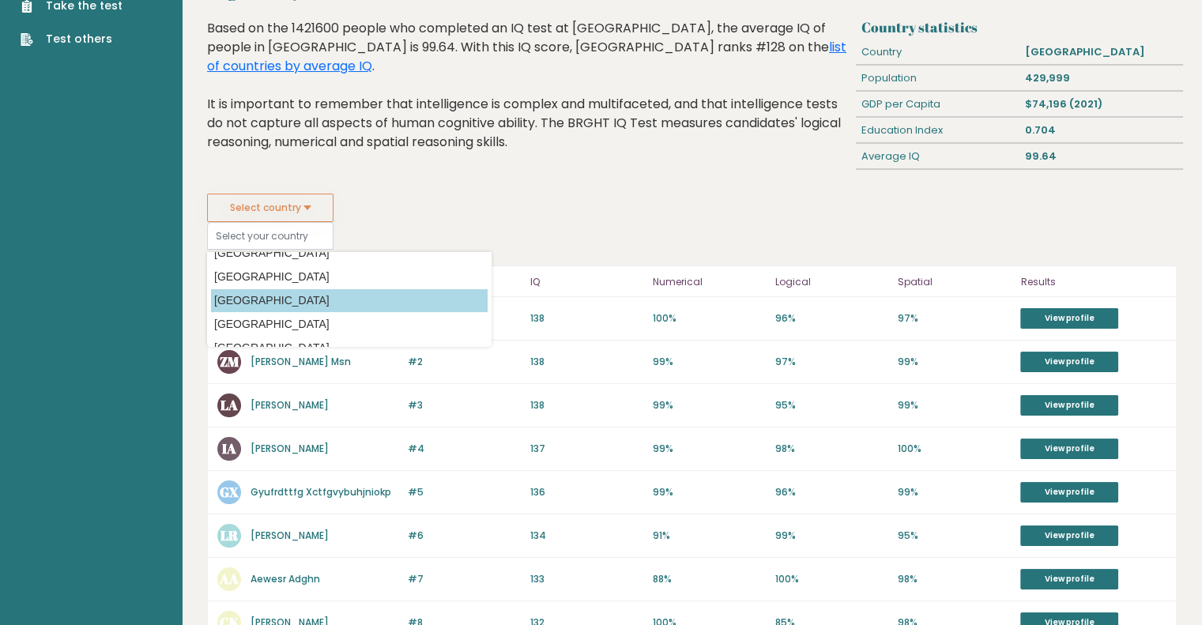
scroll to position [455, 0]
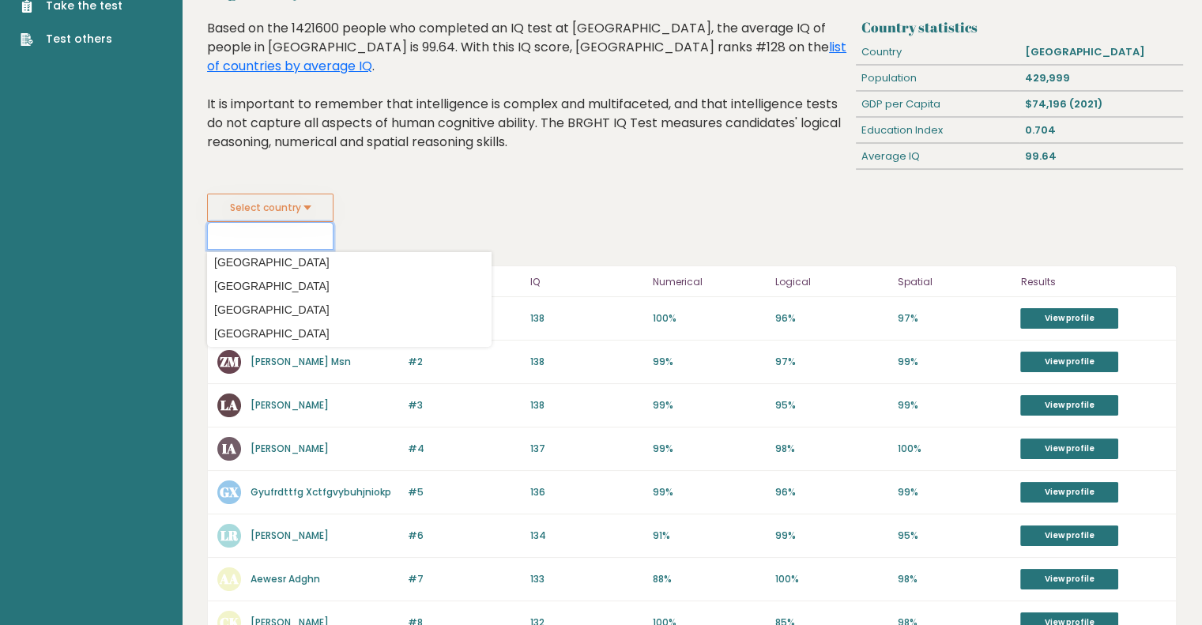
click at [231, 236] on input at bounding box center [270, 236] width 126 height 28
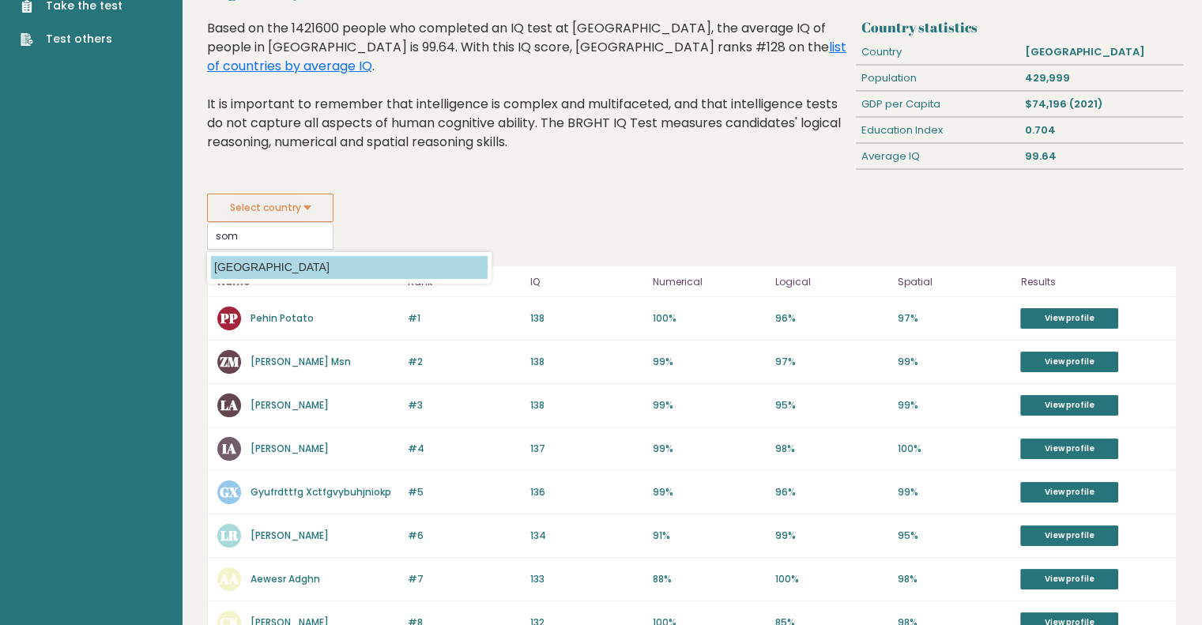
click at [299, 256] on option "[GEOGRAPHIC_DATA]" at bounding box center [349, 267] width 277 height 23
type input "[GEOGRAPHIC_DATA]"
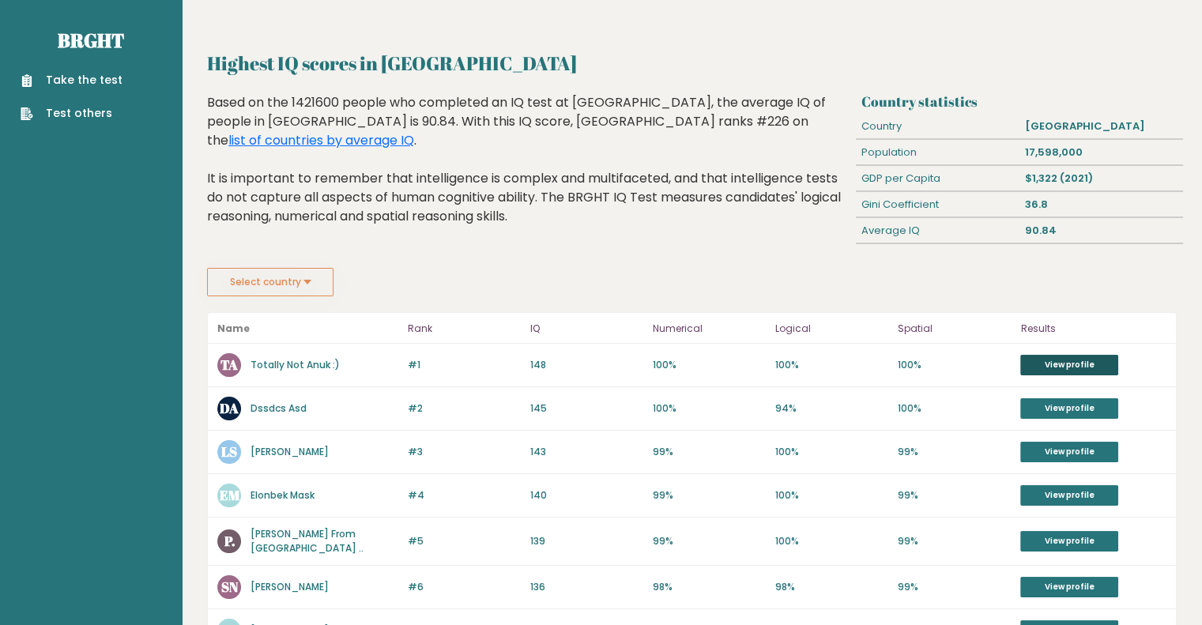
click at [1059, 365] on link "View profile" at bounding box center [1069, 365] width 98 height 21
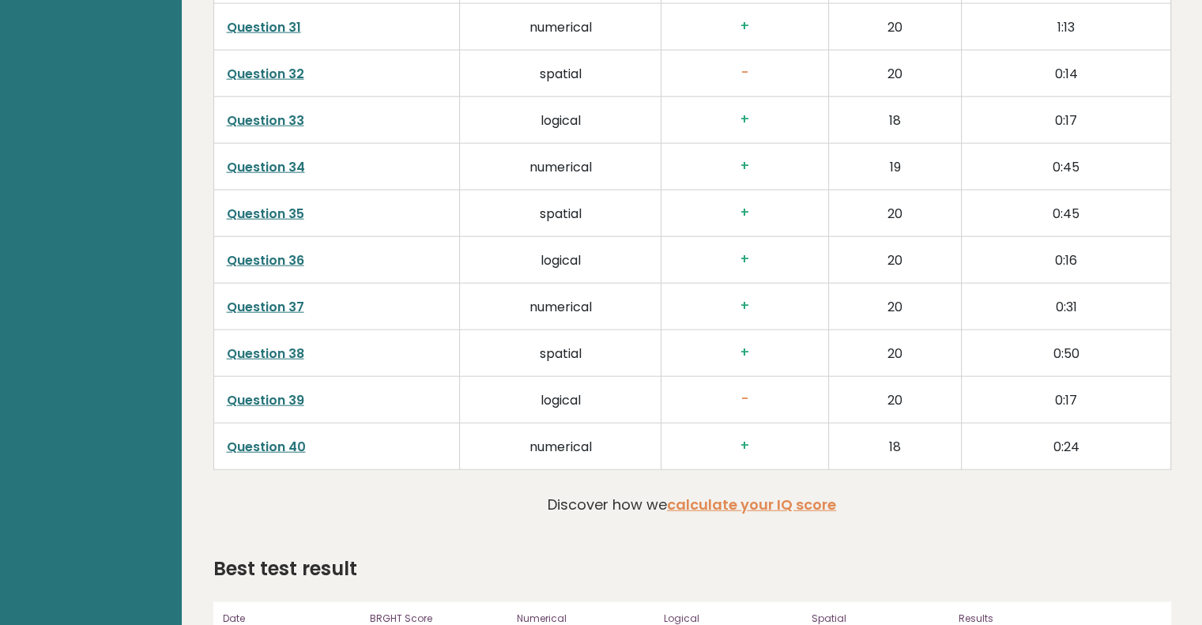
scroll to position [3794, 0]
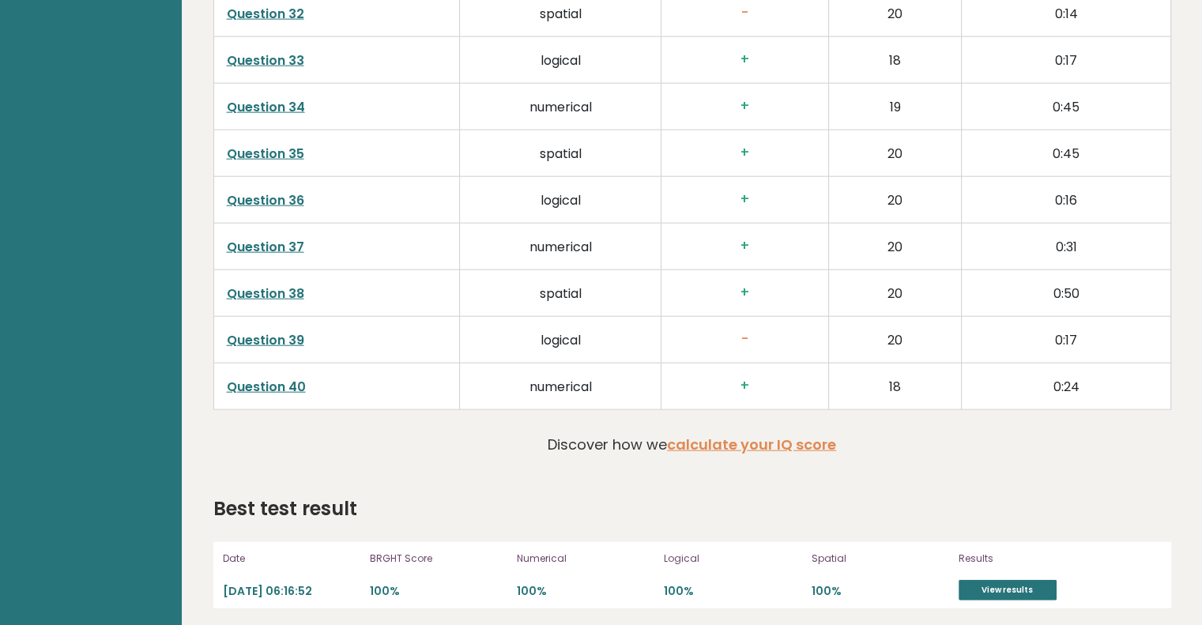
click at [279, 383] on link "Question 40" at bounding box center [266, 387] width 79 height 18
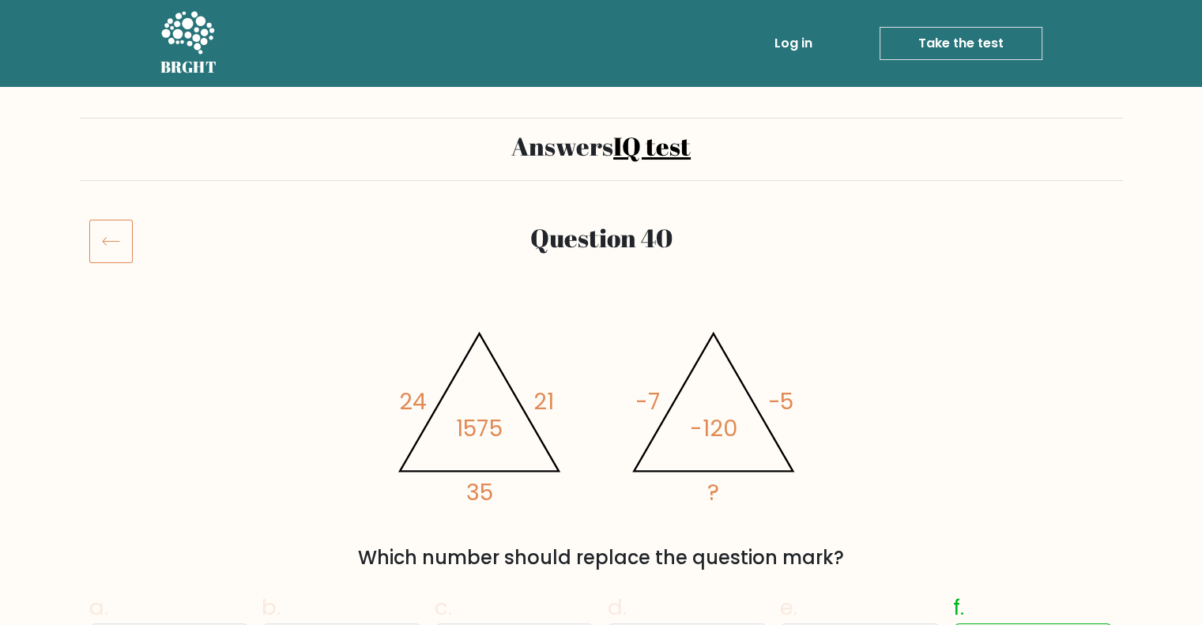
drag, startPoint x: 0, startPoint y: 0, endPoint x: 279, endPoint y: 383, distance: 473.5
click at [279, 383] on div "@import url('[URL][DOMAIN_NAME]); 24 21 35 1575 @import url('[URL][DOMAIN_NAME]…" at bounding box center [601, 445] width 1043 height 254
click at [105, 240] on icon at bounding box center [110, 241] width 43 height 44
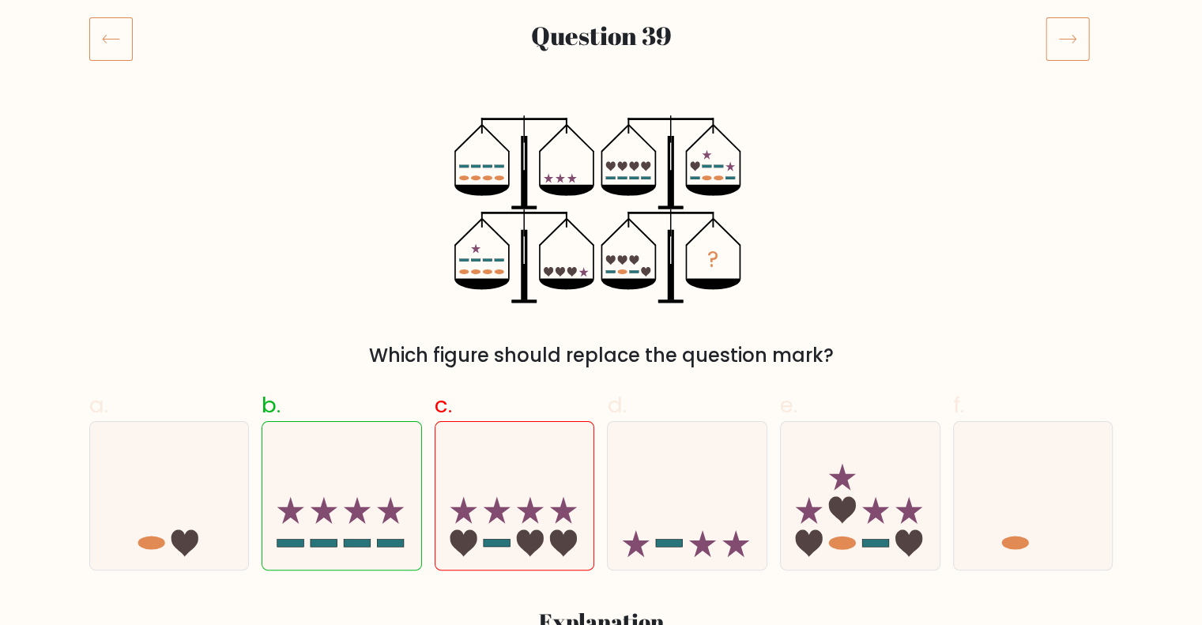
scroll to position [204, 0]
